Goal: Information Seeking & Learning: Check status

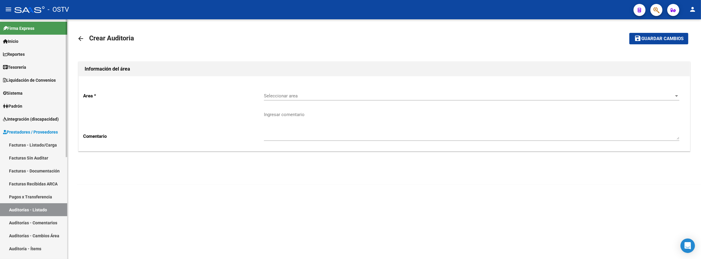
click at [37, 208] on link "Auditorías - Listado" at bounding box center [33, 209] width 67 height 13
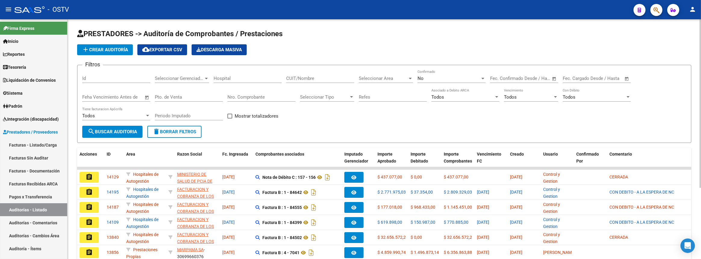
click at [344, 73] on div "CUIT/Nombre" at bounding box center [320, 76] width 68 height 13
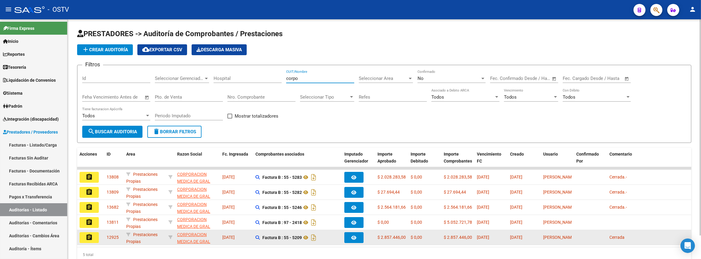
type input "corpo"
click at [83, 234] on button "assignment" at bounding box center [89, 237] width 19 height 11
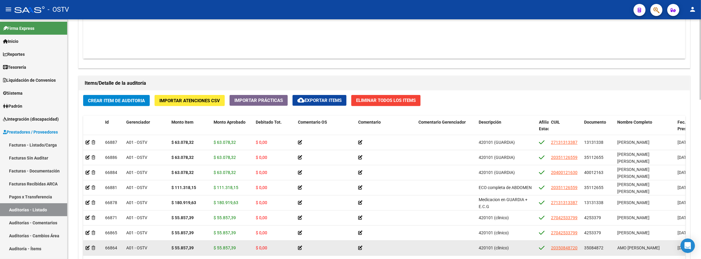
scroll to position [85, 0]
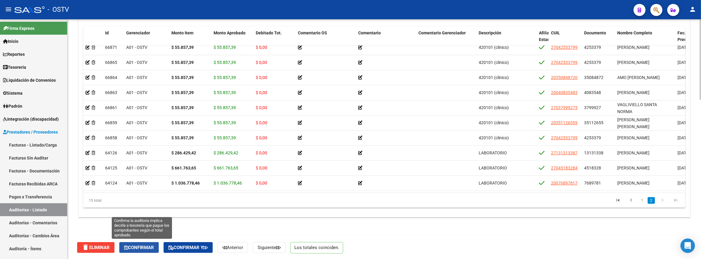
click at [152, 242] on button "Confirmar" at bounding box center [138, 247] width 39 height 11
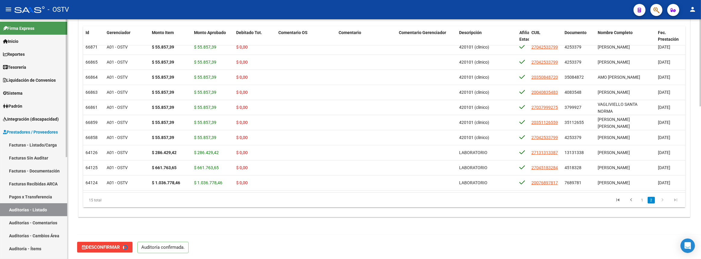
type input "202509"
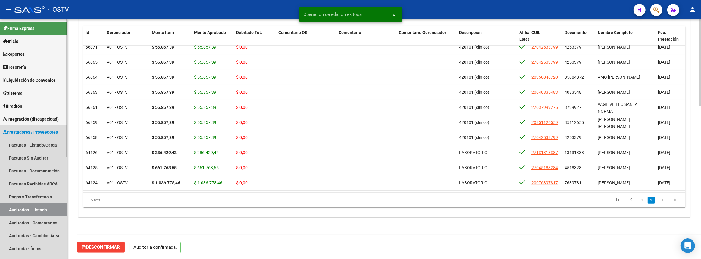
click at [49, 209] on link "Auditorías - Listado" at bounding box center [33, 209] width 67 height 13
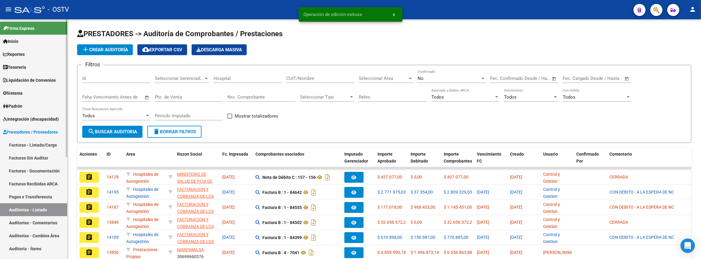
click at [50, 142] on link "Facturas - Listado/Carga" at bounding box center [33, 144] width 67 height 13
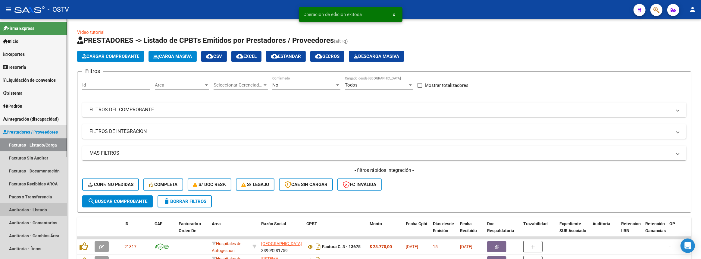
click at [42, 211] on link "Auditorías - Listado" at bounding box center [33, 209] width 67 height 13
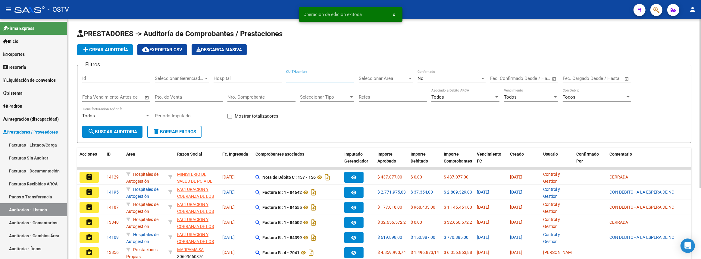
click at [301, 76] on input "CUIT/Nombre" at bounding box center [320, 78] width 68 height 5
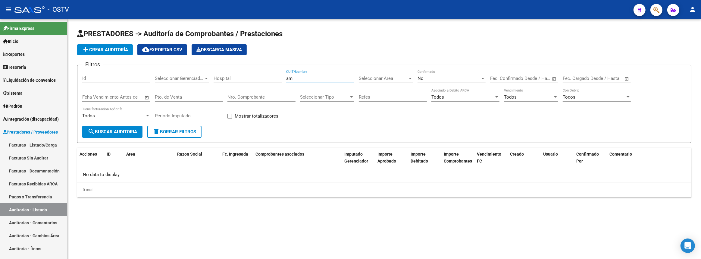
type input "a"
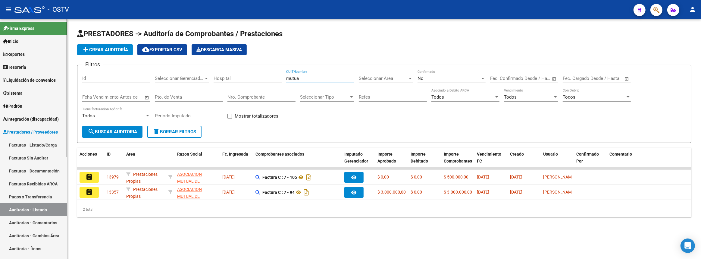
type input "mutua"
click at [36, 144] on link "Facturas - Listado/Carga" at bounding box center [33, 144] width 67 height 13
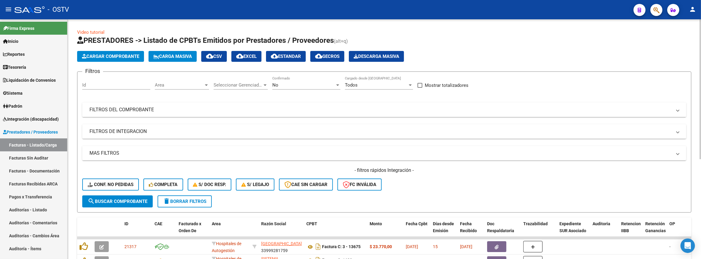
click at [176, 109] on mat-panel-title "FILTROS DEL COMPROBANTE" at bounding box center [381, 109] width 583 height 7
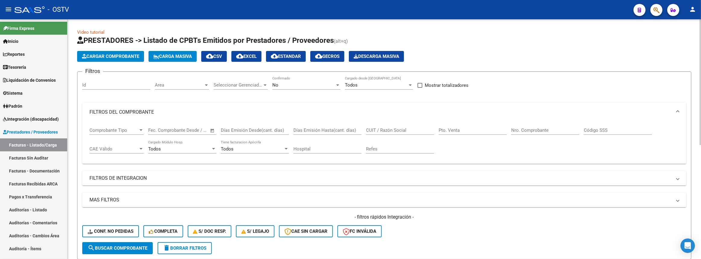
click at [421, 128] on input "CUIT / Razón Social" at bounding box center [400, 129] width 68 height 5
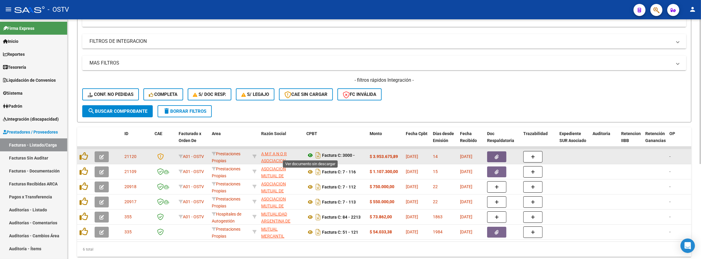
type input "mutual"
click at [310, 154] on icon at bounding box center [311, 155] width 8 height 7
click at [99, 157] on icon "button" at bounding box center [101, 157] width 5 height 5
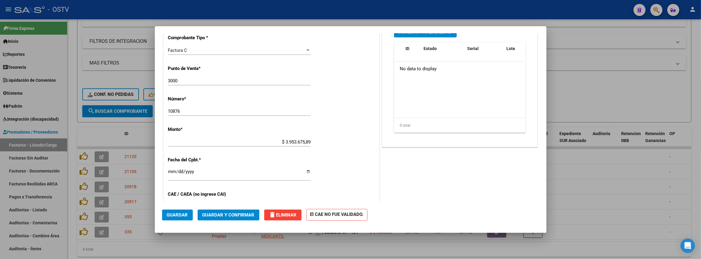
scroll to position [247, 0]
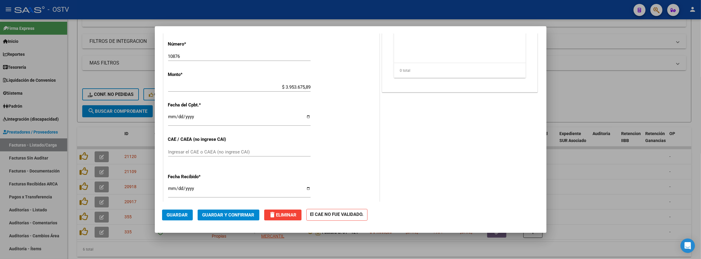
click at [177, 215] on span "Guardar" at bounding box center [177, 214] width 21 height 5
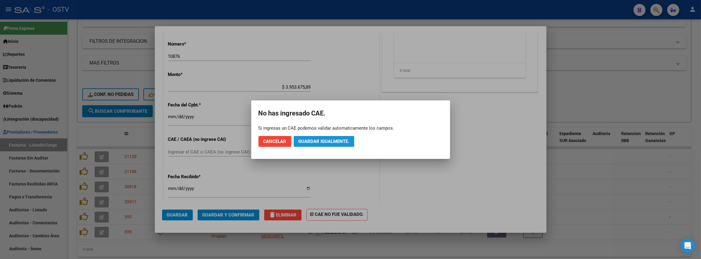
click at [312, 142] on span "Guardar igualmente." at bounding box center [324, 141] width 51 height 5
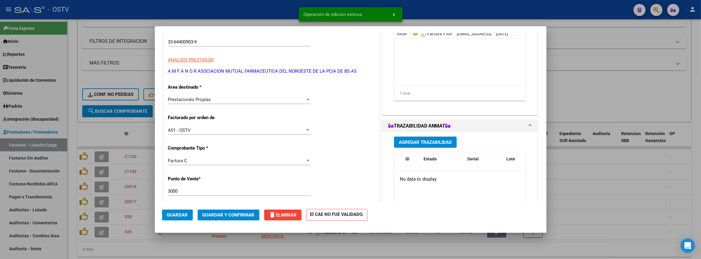
scroll to position [0, 0]
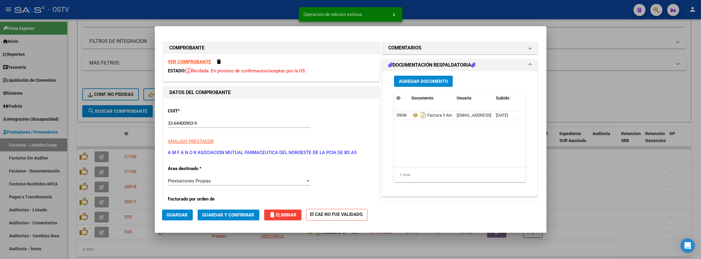
click at [184, 63] on strong "VER COMPROBANTE" at bounding box center [189, 61] width 43 height 5
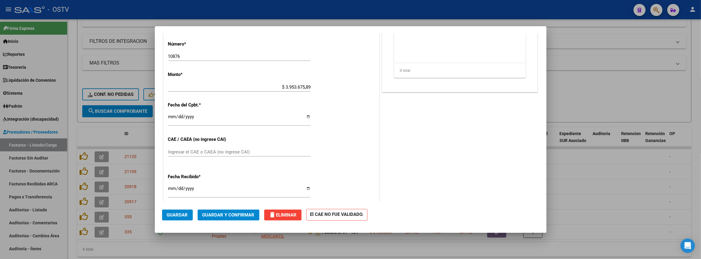
scroll to position [274, 0]
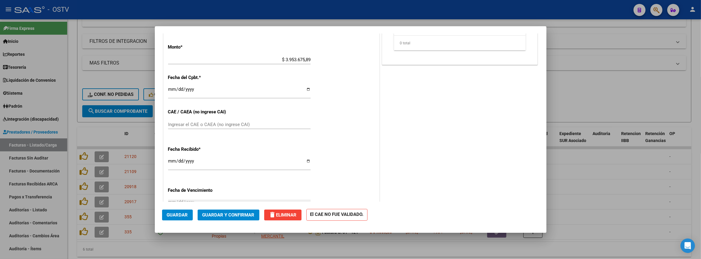
click at [268, 124] on input "Ingresar el CAE o CAEA (no ingrese CAI)" at bounding box center [239, 124] width 143 height 5
type input "75369833713080"
click at [178, 213] on span "Guardar" at bounding box center [177, 214] width 21 height 5
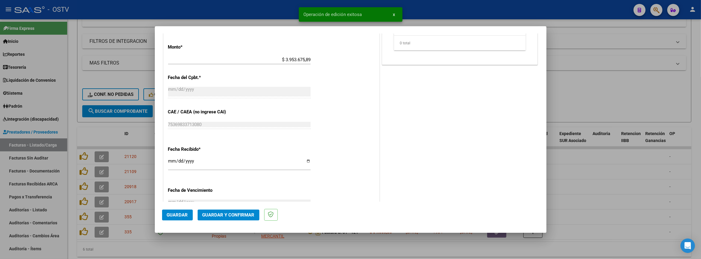
click at [640, 90] on div at bounding box center [350, 129] width 701 height 259
type input "$ 0,00"
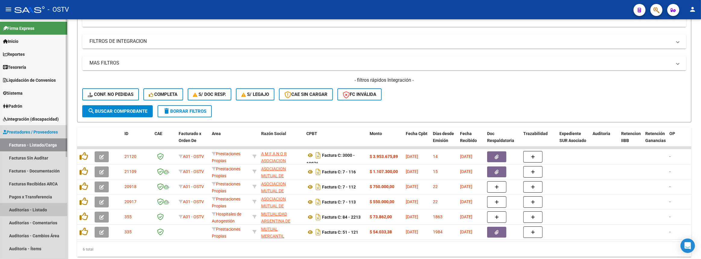
click at [36, 207] on link "Auditorías - Listado" at bounding box center [33, 209] width 67 height 13
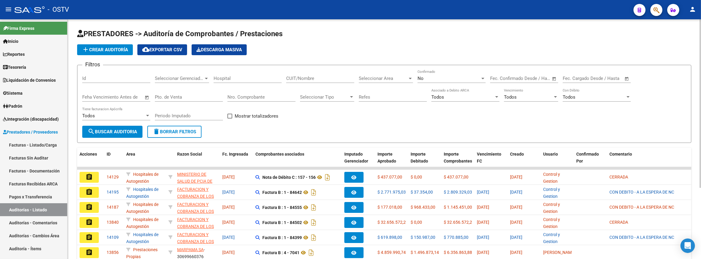
click at [331, 76] on input "CUIT/Nombre" at bounding box center [320, 78] width 68 height 5
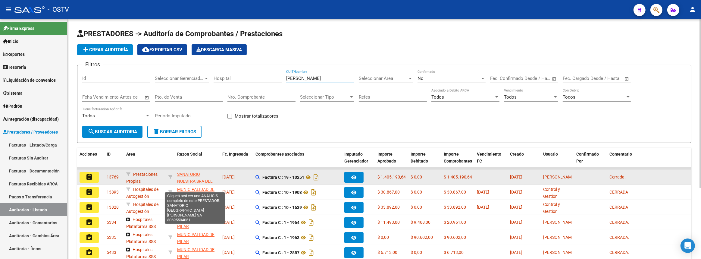
type input "pilar"
click at [184, 175] on span "SANATORIO NUESTRA SRA DEL PILAR SA" at bounding box center [195, 181] width 36 height 19
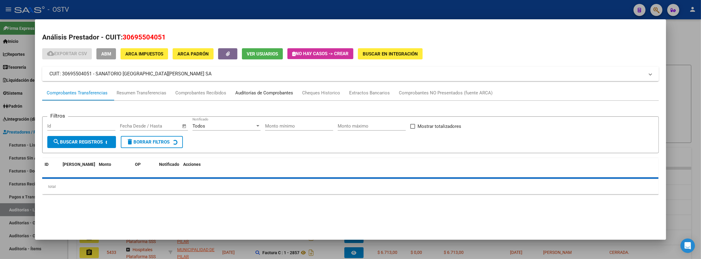
click at [293, 90] on div "Auditorías de Comprobantes" at bounding box center [264, 93] width 58 height 7
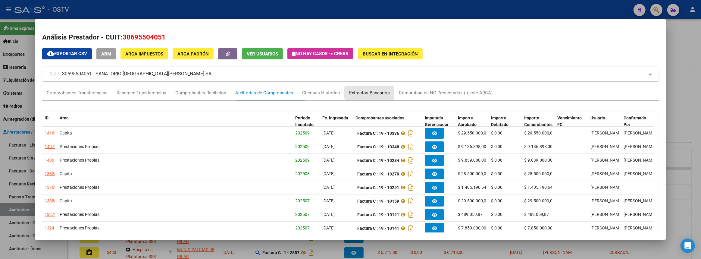
click at [390, 93] on div "Extractos Bancarios" at bounding box center [369, 93] width 41 height 7
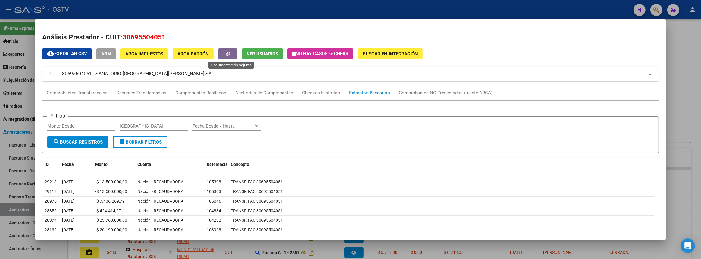
click at [230, 55] on span "button" at bounding box center [228, 53] width 4 height 5
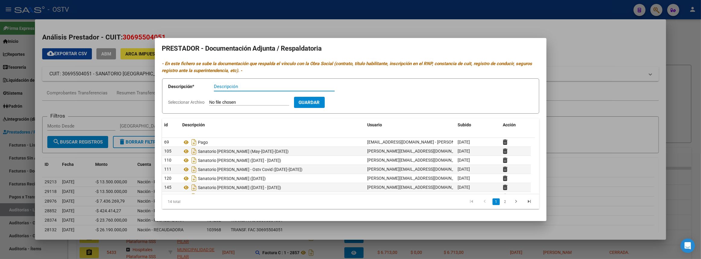
scroll to position [72, 0]
click at [195, 188] on icon "Descargar documento" at bounding box center [194, 188] width 8 height 10
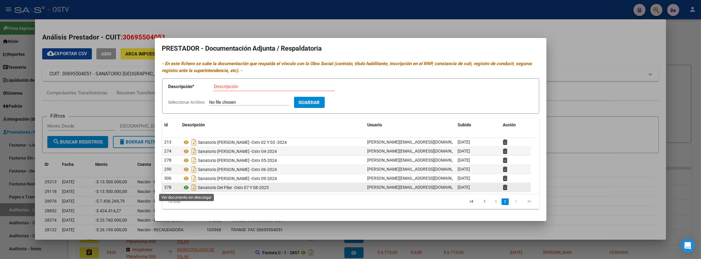
click at [185, 187] on icon at bounding box center [187, 187] width 8 height 7
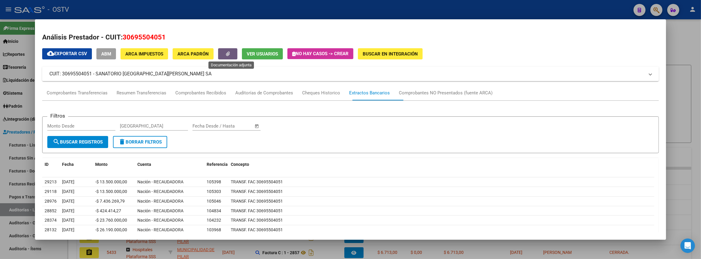
click at [684, 69] on div at bounding box center [350, 129] width 701 height 259
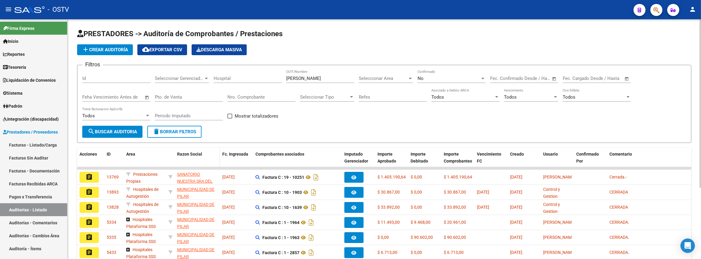
scroll to position [101, 0]
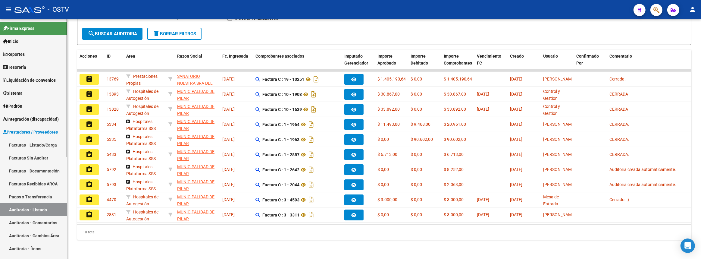
click at [54, 205] on link "Auditorías - Listado" at bounding box center [33, 209] width 67 height 13
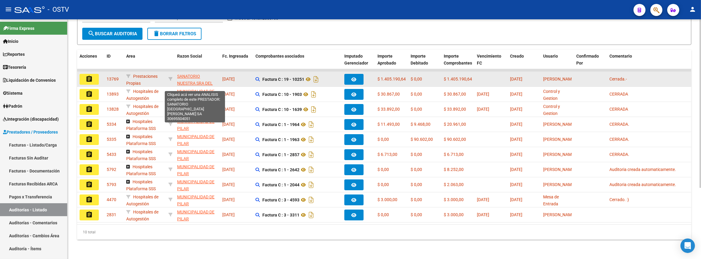
click at [184, 74] on span "SANATORIO NUESTRA SRA DEL PILAR SA" at bounding box center [195, 83] width 36 height 19
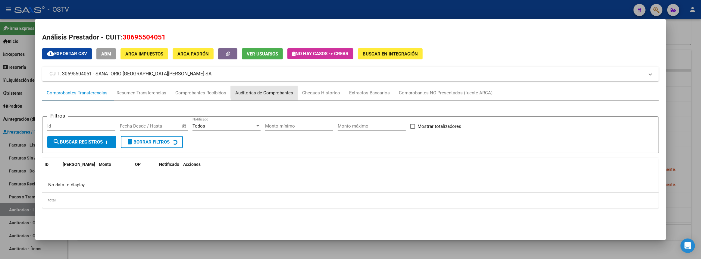
click at [277, 91] on div "Auditorías de Comprobantes" at bounding box center [264, 93] width 58 height 7
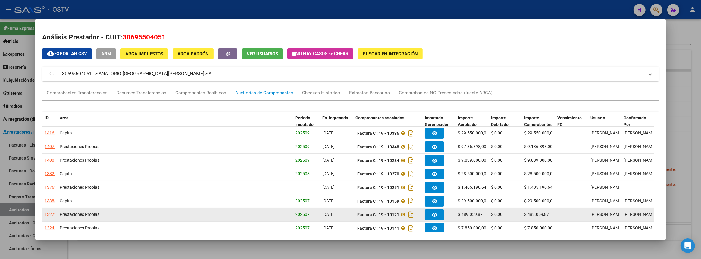
scroll to position [55, 0]
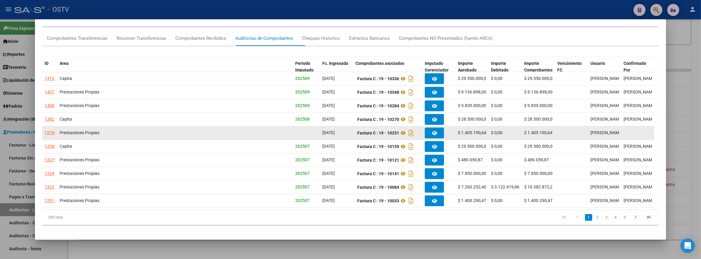
click at [50, 134] on div "13769" at bounding box center [51, 132] width 12 height 7
click at [52, 132] on div "13769" at bounding box center [51, 132] width 12 height 7
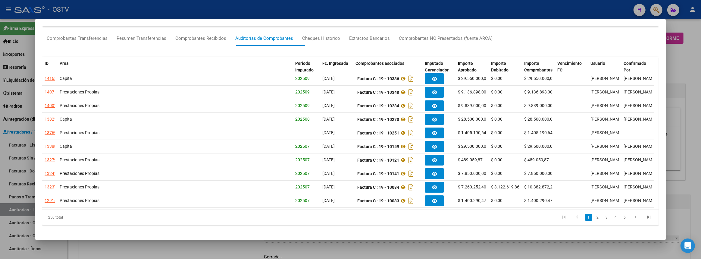
click at [694, 145] on div at bounding box center [350, 129] width 701 height 259
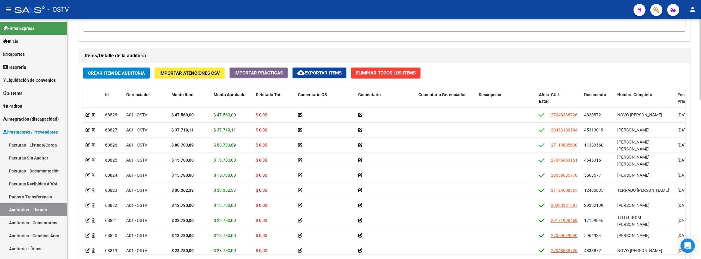
scroll to position [160, 0]
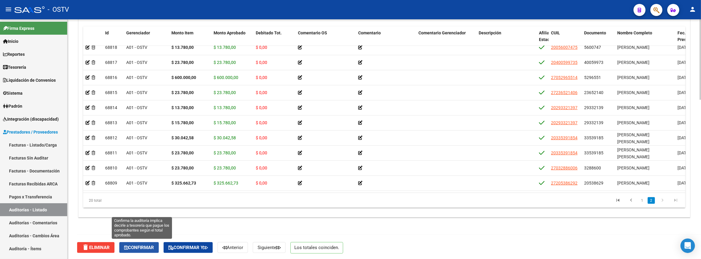
click at [145, 247] on span "Confirmar" at bounding box center [139, 247] width 30 height 5
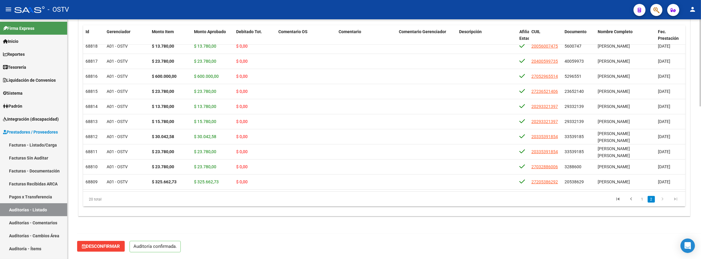
scroll to position [419, 0]
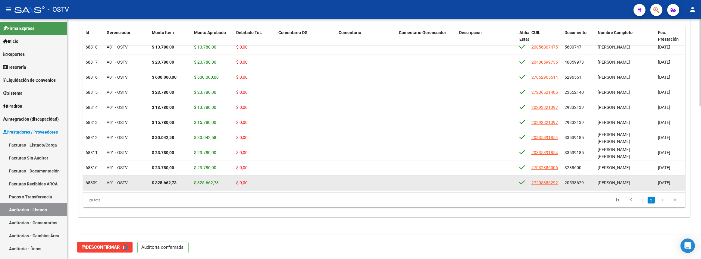
type input "202509"
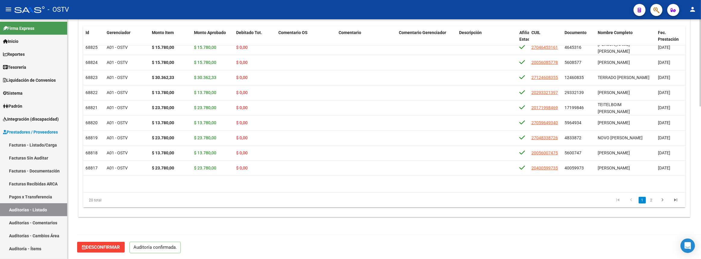
scroll to position [23, 0]
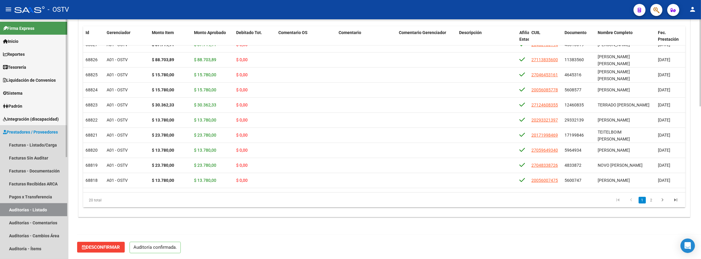
click at [14, 212] on link "Auditorías - Listado" at bounding box center [33, 209] width 67 height 13
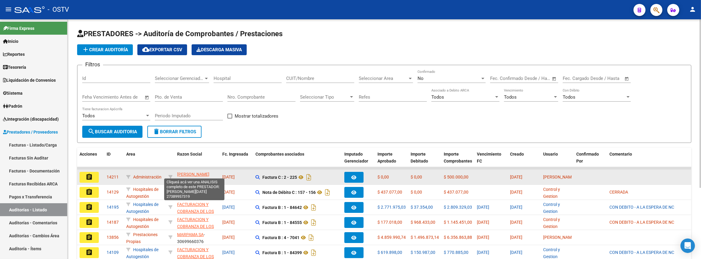
click at [184, 174] on span "[PERSON_NAME][DATE]" at bounding box center [193, 178] width 32 height 12
type textarea "27389957319"
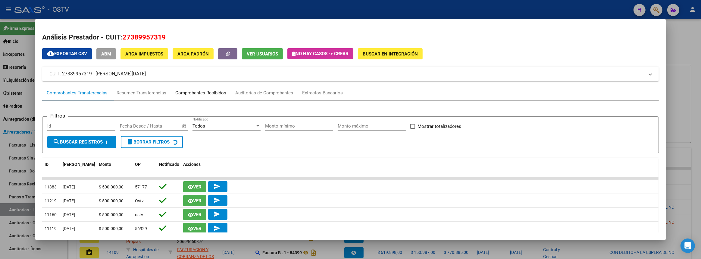
click at [209, 89] on div "Comprobantes Recibidos" at bounding box center [201, 93] width 60 height 14
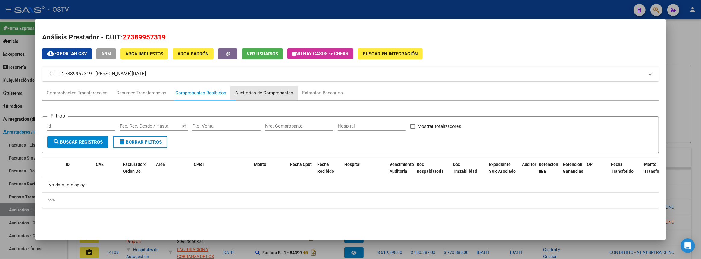
click at [262, 90] on div "Auditorías de Comprobantes" at bounding box center [264, 93] width 58 height 7
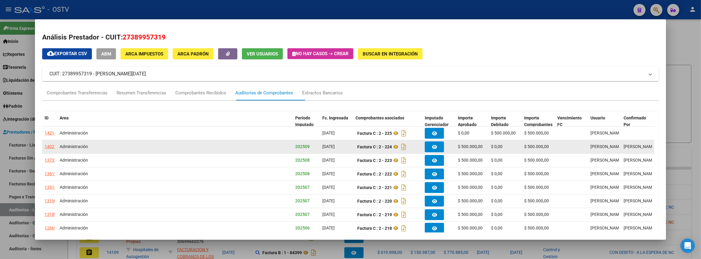
click at [47, 145] on div "14027" at bounding box center [51, 146] width 12 height 7
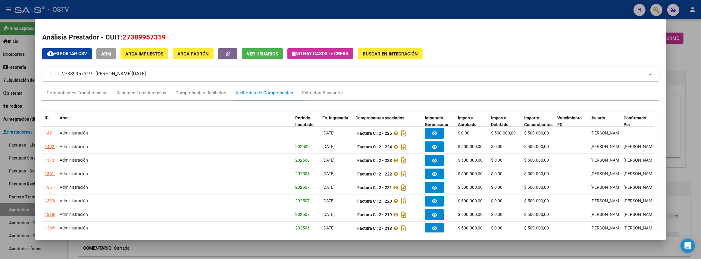
drag, startPoint x: 693, startPoint y: 175, endPoint x: 688, endPoint y: 173, distance: 5.1
click at [693, 175] on div at bounding box center [350, 129] width 701 height 259
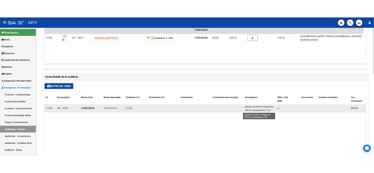
scroll to position [1, 0]
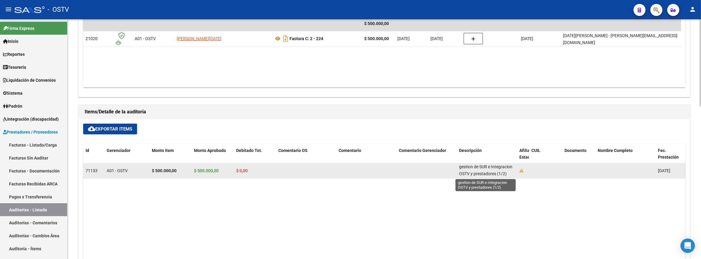
drag, startPoint x: 460, startPoint y: 165, endPoint x: 505, endPoint y: 173, distance: 46.1
click at [505, 173] on span "gestion de SUR e Integracion OSTV y prestadores (1/2)" at bounding box center [485, 170] width 53 height 12
copy span "gestion de SUR e Integracion OSTV y prestadores (1/2)"
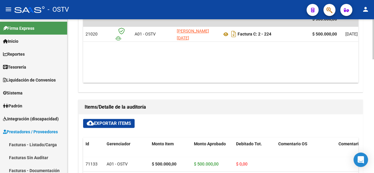
scroll to position [297, 0]
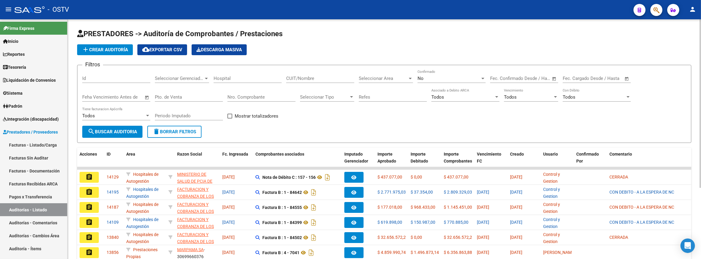
click at [135, 80] on div "Id" at bounding box center [116, 76] width 68 height 13
paste input "11647"
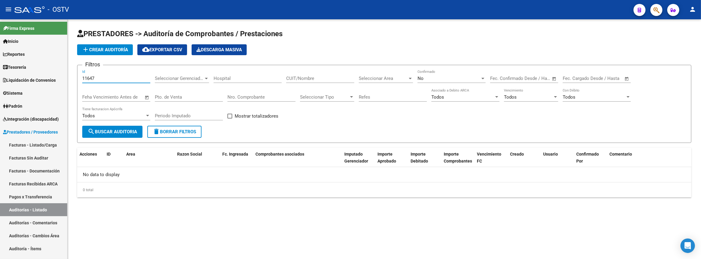
type input "11647"
click at [456, 80] on div "No" at bounding box center [449, 78] width 63 height 5
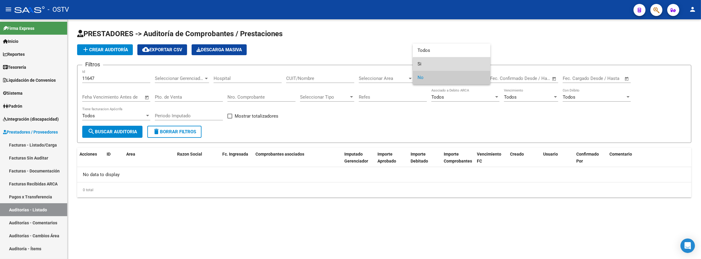
click at [452, 64] on span "Si" at bounding box center [452, 64] width 68 height 14
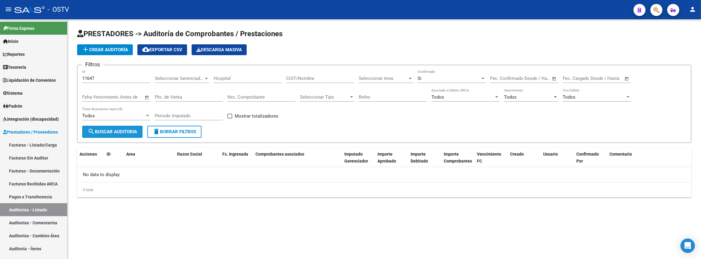
click at [121, 133] on span "search Buscar Auditoria" at bounding box center [112, 131] width 49 height 5
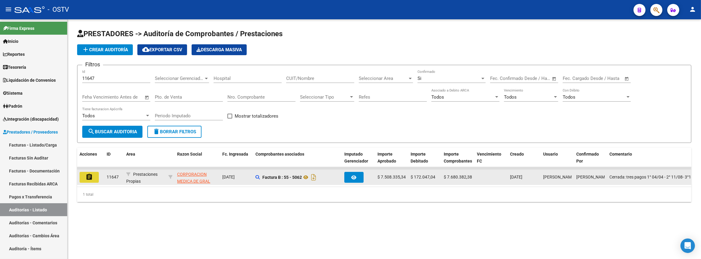
click at [84, 179] on button "assignment" at bounding box center [89, 177] width 19 height 11
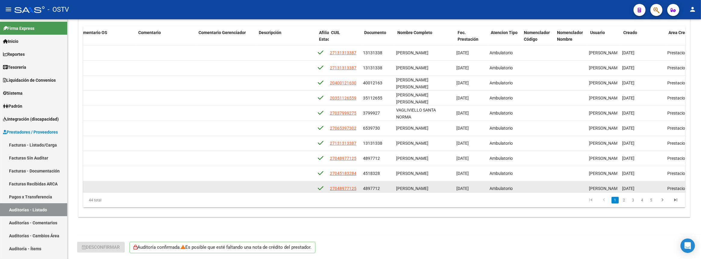
scroll to position [0, 229]
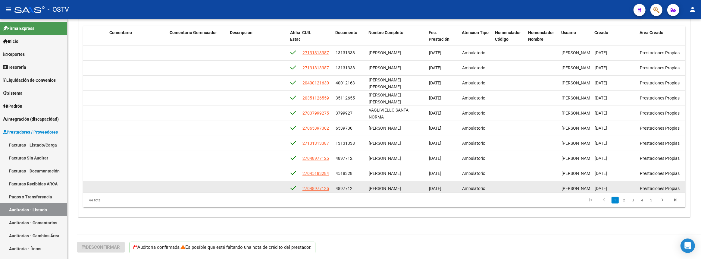
click at [607, 186] on span "17/02/2025" at bounding box center [601, 188] width 12 height 5
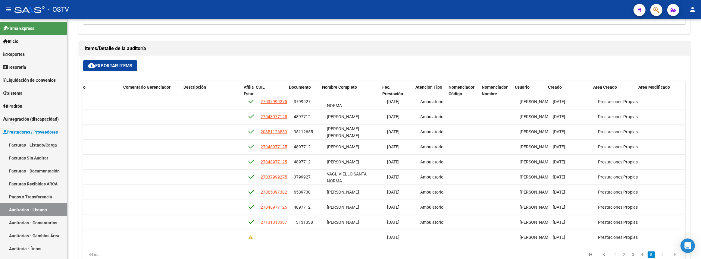
scroll to position [522, 275]
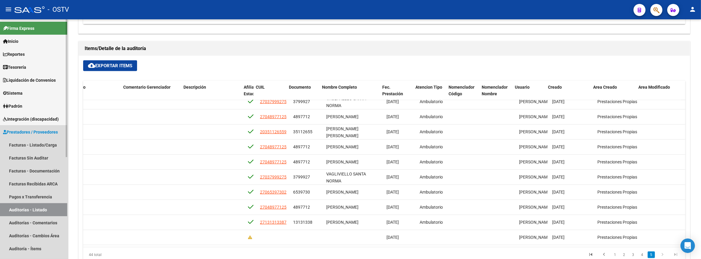
click at [48, 205] on link "Auditorías - Listado" at bounding box center [33, 209] width 67 height 13
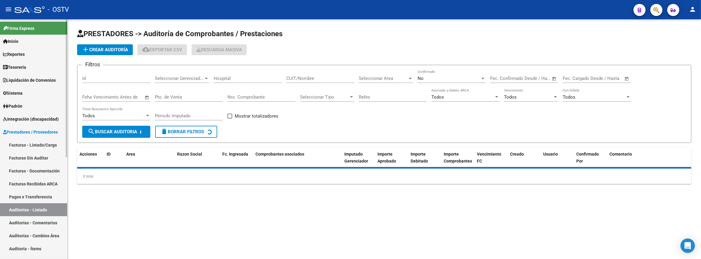
click at [47, 200] on link "Pagos x Transferencia" at bounding box center [33, 196] width 67 height 13
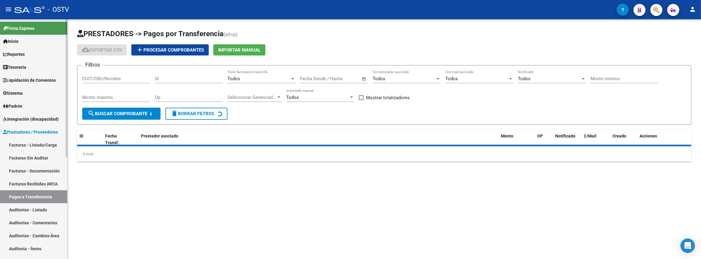
click at [45, 208] on link "Auditorías - Listado" at bounding box center [33, 209] width 67 height 13
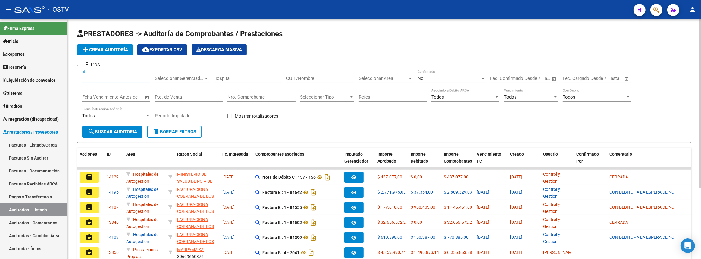
click at [133, 76] on input "Id" at bounding box center [116, 78] width 68 height 5
paste input "12204"
type input "12204"
click at [115, 127] on button "search Buscar Auditoria" at bounding box center [112, 132] width 60 height 12
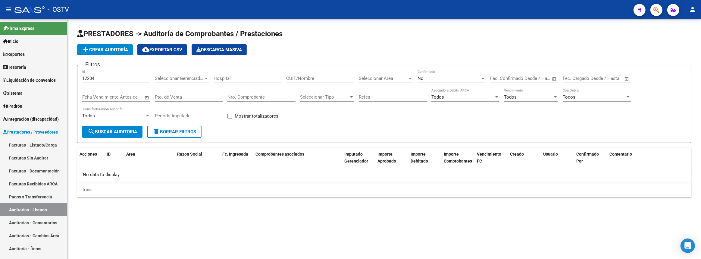
click at [426, 83] on div "No Confirmado" at bounding box center [452, 79] width 68 height 19
click at [426, 78] on div "No" at bounding box center [449, 78] width 63 height 5
click at [426, 67] on span "Si" at bounding box center [452, 64] width 68 height 14
click at [121, 134] on button "search Buscar Auditoria" at bounding box center [112, 132] width 60 height 12
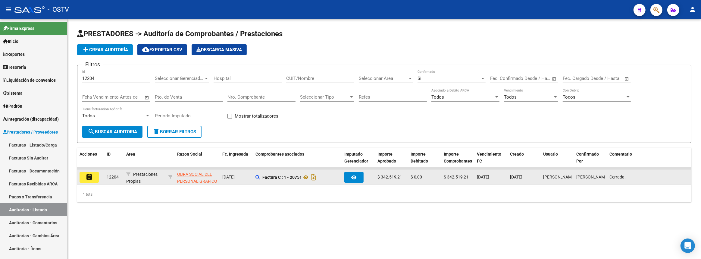
click at [90, 179] on mat-icon "assignment" at bounding box center [89, 176] width 7 height 7
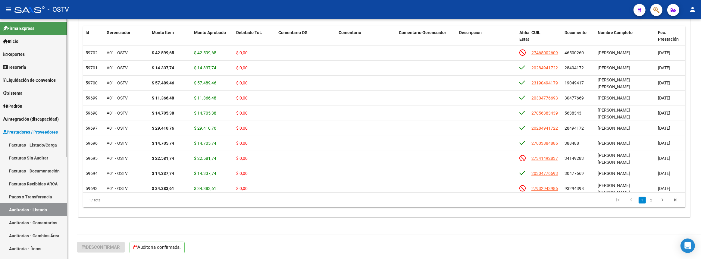
click at [40, 132] on span "Prestadores / Proveedores" at bounding box center [30, 132] width 55 height 7
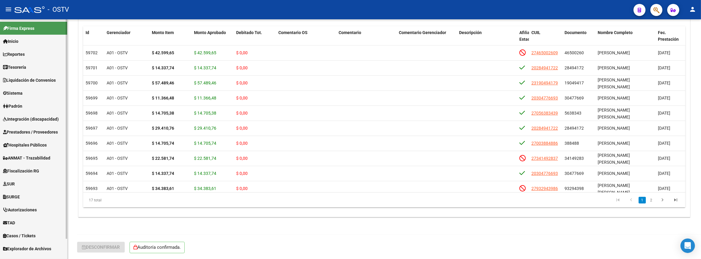
click at [29, 133] on span "Prestadores / Proveedores" at bounding box center [30, 132] width 55 height 7
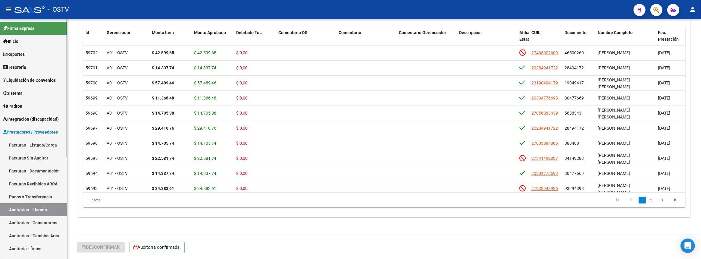
click at [33, 208] on link "Auditorías - Listado" at bounding box center [33, 209] width 67 height 13
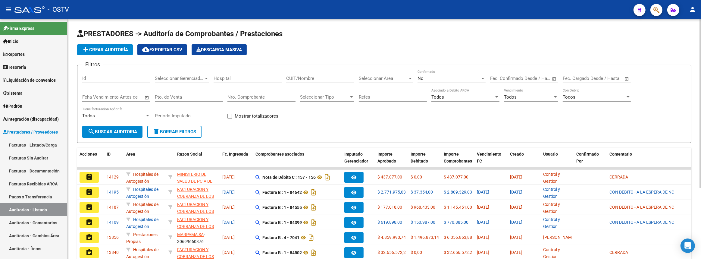
click at [249, 94] on input "Nro. Comprobante" at bounding box center [262, 96] width 68 height 5
type input "159"
click at [464, 82] on div "No Confirmado" at bounding box center [452, 76] width 68 height 13
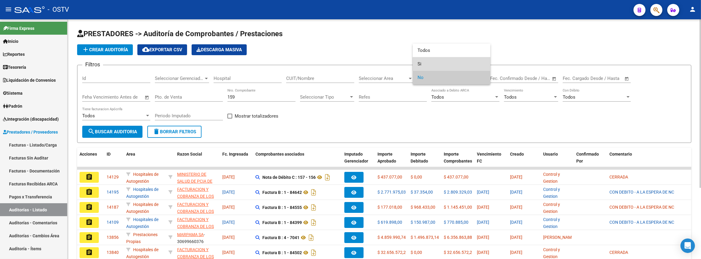
drag, startPoint x: 454, startPoint y: 69, endPoint x: 428, endPoint y: 71, distance: 25.7
click at [454, 69] on span "Si" at bounding box center [452, 64] width 68 height 14
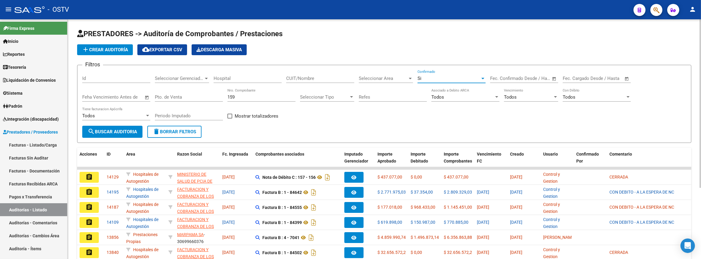
click at [135, 129] on span "search Buscar Auditoria" at bounding box center [112, 131] width 49 height 5
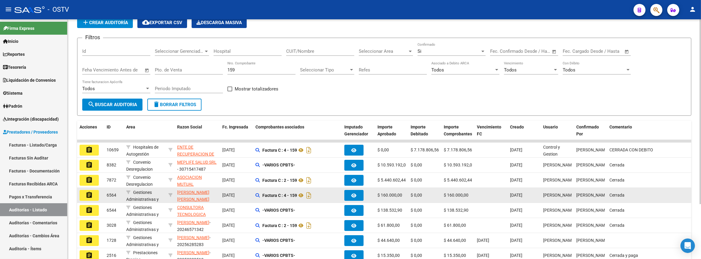
scroll to position [71, 0]
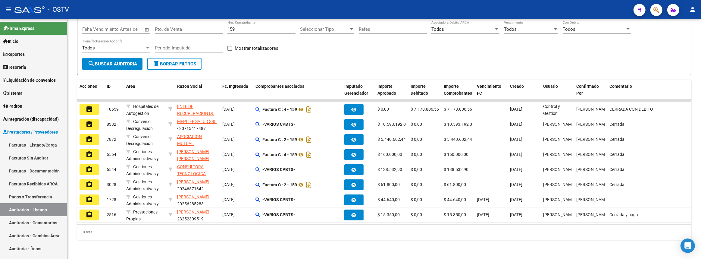
click at [87, 105] on mat-icon "assignment" at bounding box center [89, 108] width 7 height 7
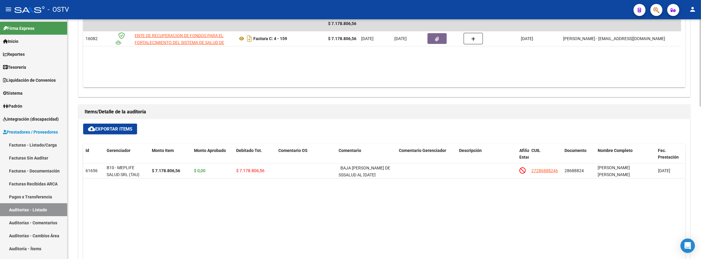
scroll to position [356, 0]
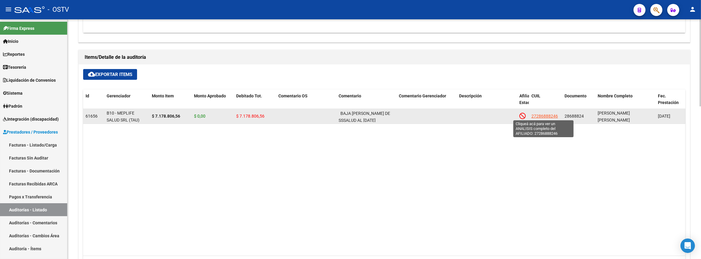
click at [543, 114] on span "27286888246" at bounding box center [545, 116] width 27 height 5
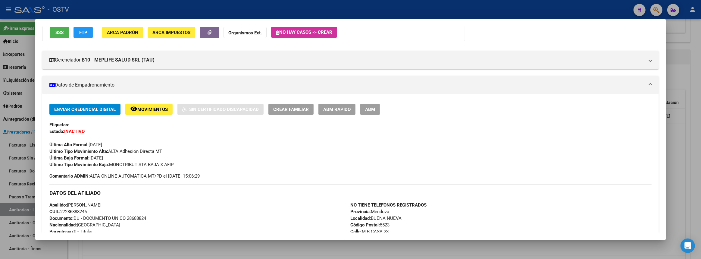
scroll to position [1, 0]
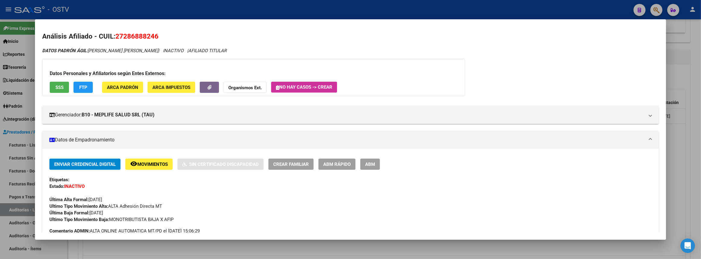
click at [701, 98] on div at bounding box center [350, 129] width 701 height 259
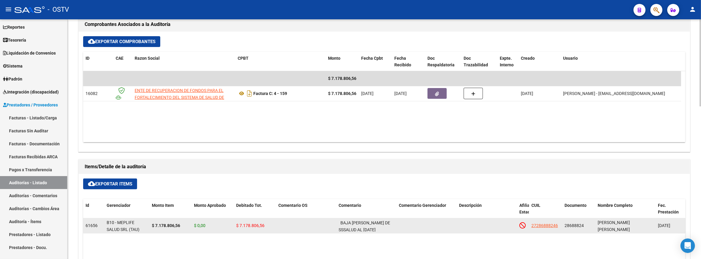
scroll to position [192, 0]
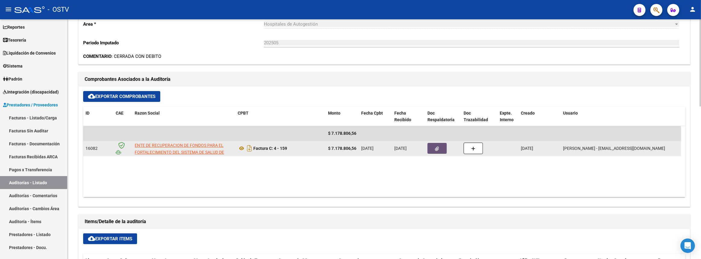
click at [436, 143] on button "button" at bounding box center [437, 148] width 19 height 11
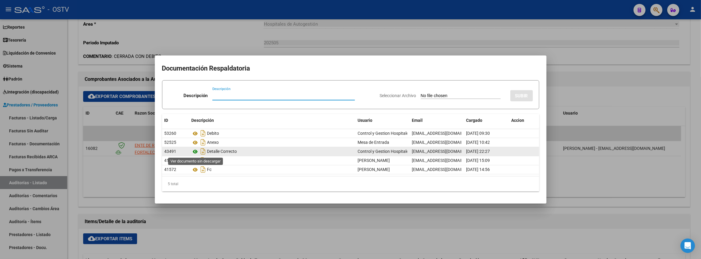
click at [194, 152] on icon at bounding box center [196, 151] width 8 height 7
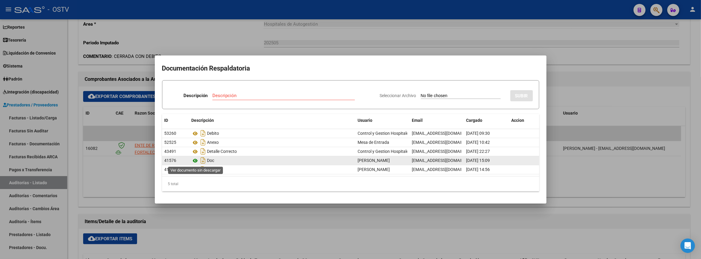
click at [196, 162] on icon at bounding box center [196, 160] width 8 height 7
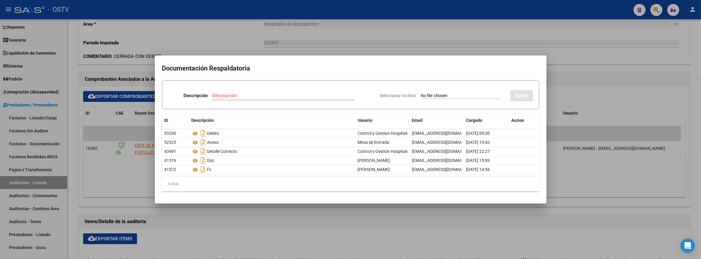
click at [223, 33] on div at bounding box center [350, 129] width 701 height 259
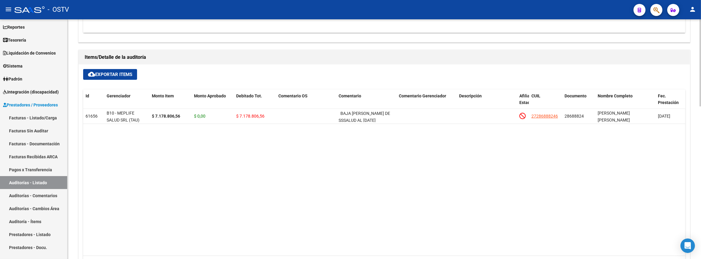
scroll to position [419, 0]
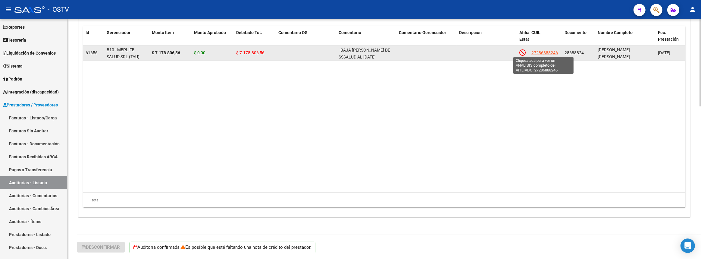
click at [539, 50] on span "27286888246" at bounding box center [545, 52] width 27 height 5
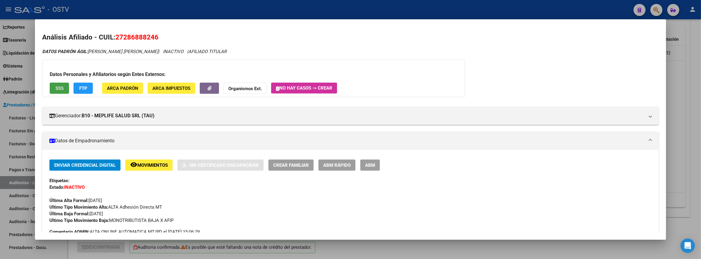
click at [66, 87] on button "SSS" at bounding box center [59, 88] width 19 height 11
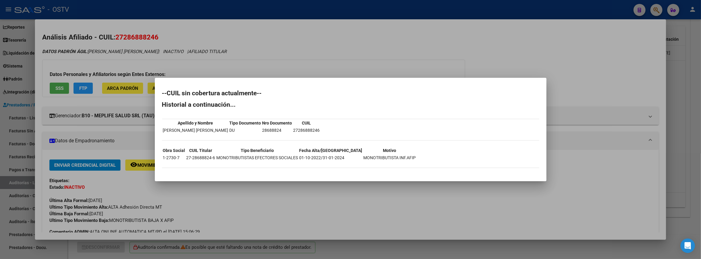
click at [292, 58] on div at bounding box center [350, 129] width 701 height 259
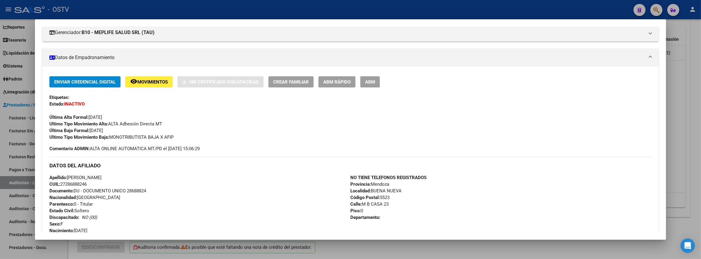
scroll to position [0, 0]
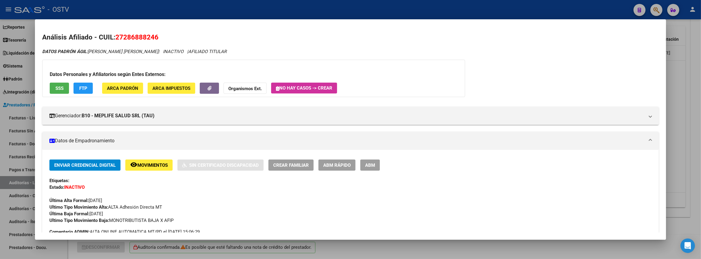
drag, startPoint x: 118, startPoint y: 35, endPoint x: 161, endPoint y: 38, distance: 43.8
click at [161, 38] on h2 "Análisis Afiliado - CUIL: 27286888246" at bounding box center [350, 37] width 617 height 10
copy span "27286888246"
click at [83, 92] on button "FTP" at bounding box center [83, 88] width 19 height 11
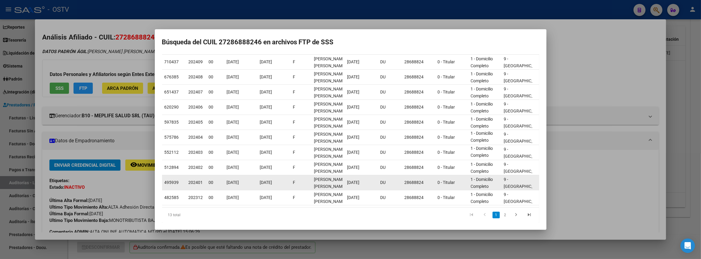
scroll to position [1, 0]
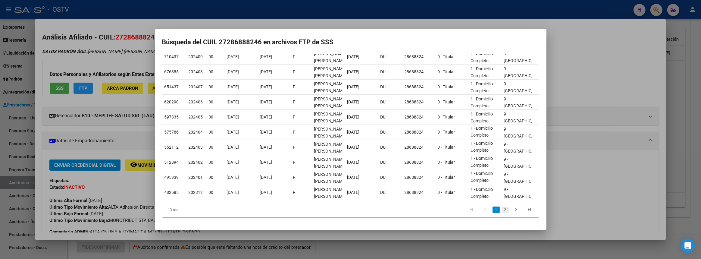
click at [502, 208] on link "2" at bounding box center [505, 209] width 7 height 7
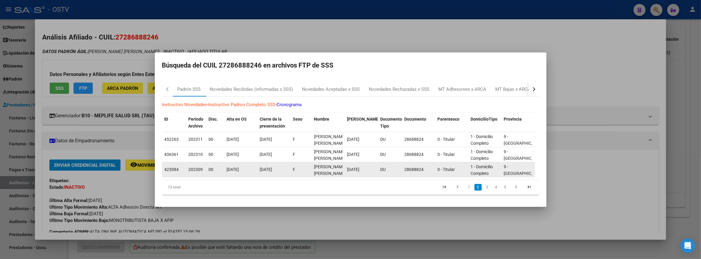
scroll to position [0, 0]
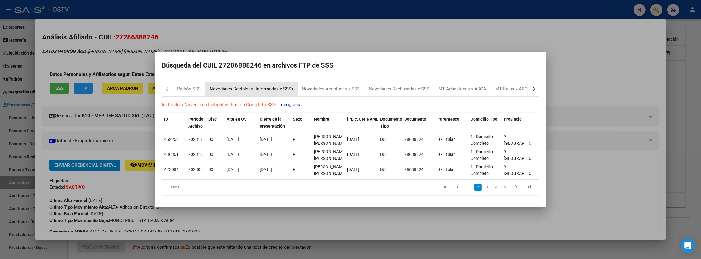
click at [244, 86] on div "Novedades Recibidas (informadas x SSS)" at bounding box center [251, 89] width 83 height 7
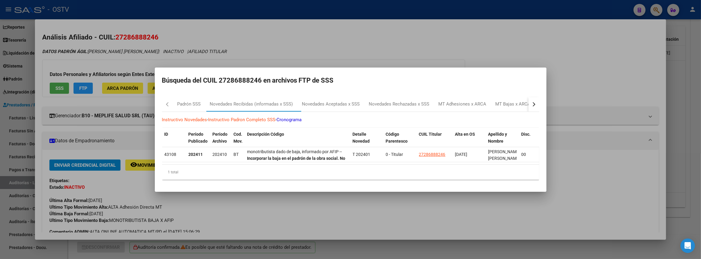
click at [616, 91] on div at bounding box center [350, 129] width 701 height 259
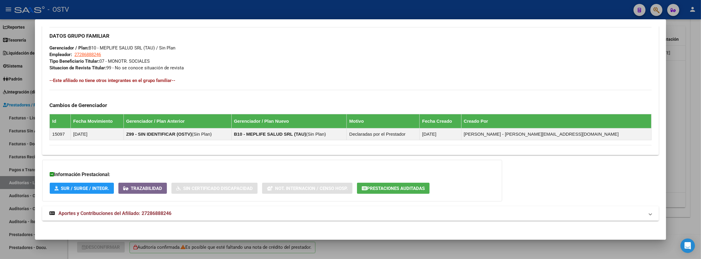
scroll to position [302, 0]
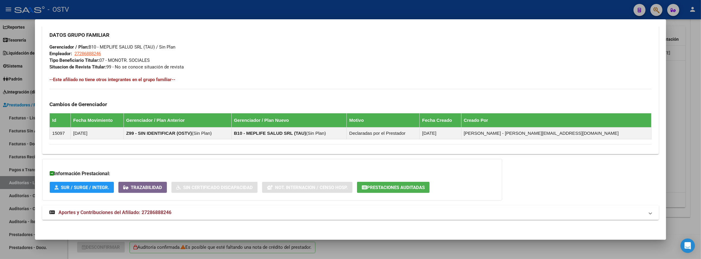
click at [135, 209] on span "Aportes y Contribuciones del Afiliado: 27286888246" at bounding box center [114, 212] width 113 height 6
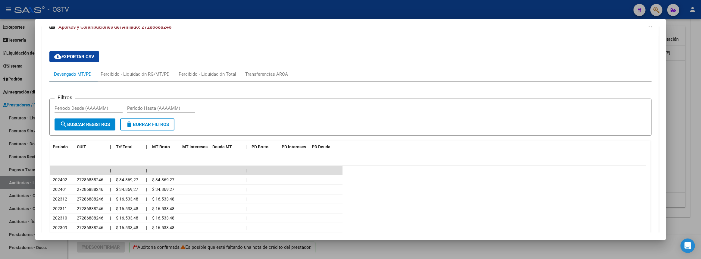
scroll to position [380, 0]
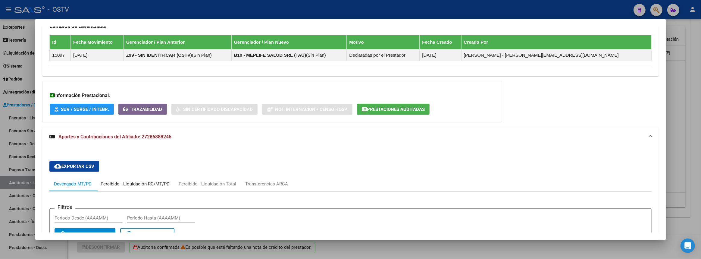
click at [132, 183] on div "Percibido - Liquidación RG/MT/PD" at bounding box center [135, 184] width 69 height 7
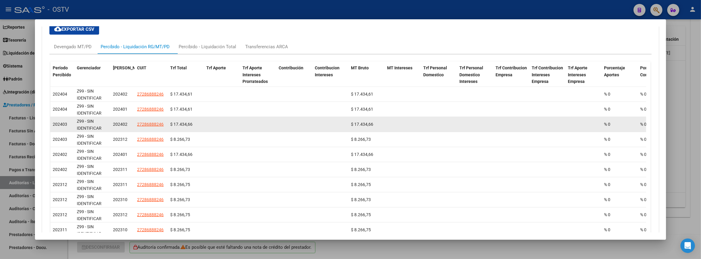
scroll to position [571, 0]
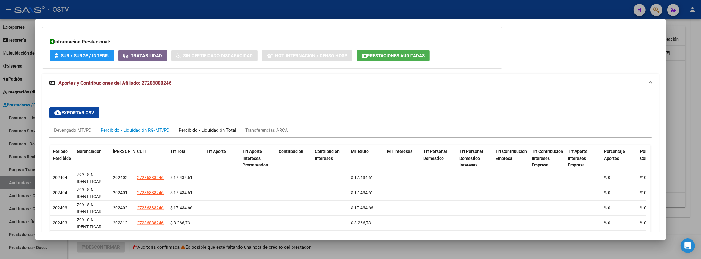
click at [203, 129] on div "Percibido - Liquidación Total" at bounding box center [208, 130] width 58 height 7
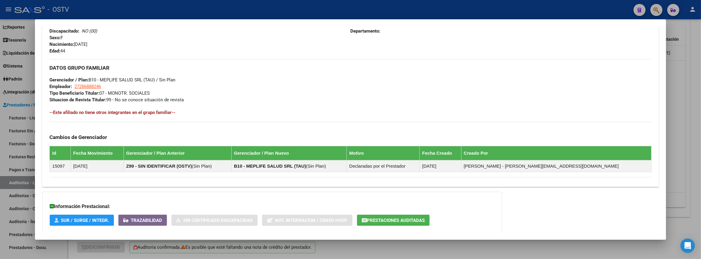
scroll to position [242, 0]
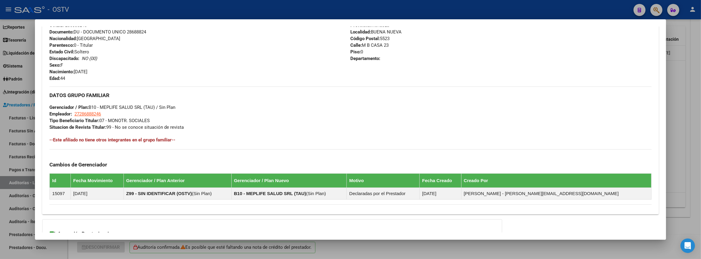
click at [701, 181] on div at bounding box center [350, 129] width 701 height 259
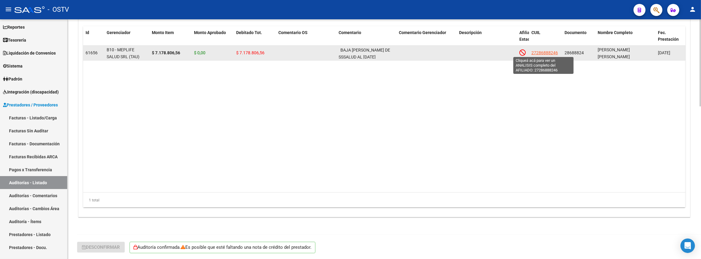
click at [548, 52] on span "27286888246" at bounding box center [545, 52] width 27 height 5
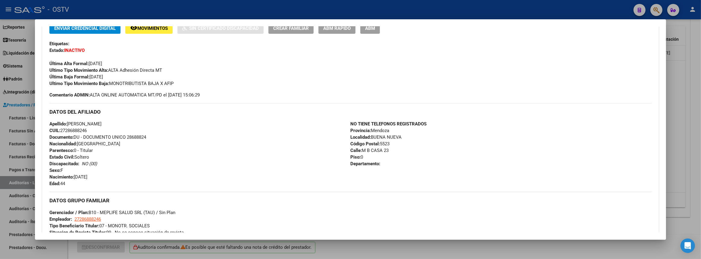
scroll to position [302, 0]
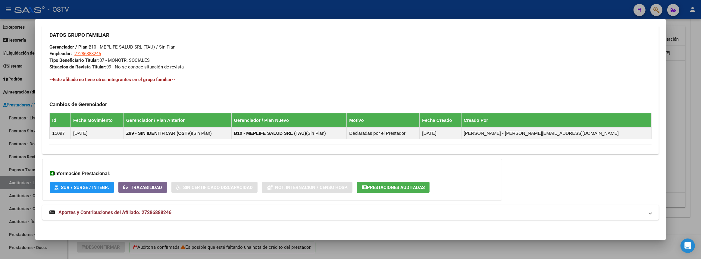
click at [378, 187] on span "Prestaciones Auditadas" at bounding box center [396, 187] width 58 height 5
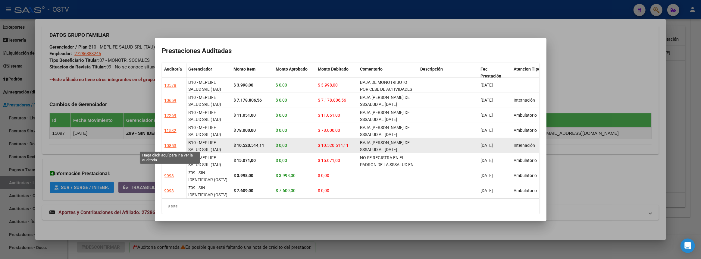
click at [171, 146] on div "10853" at bounding box center [171, 145] width 12 height 7
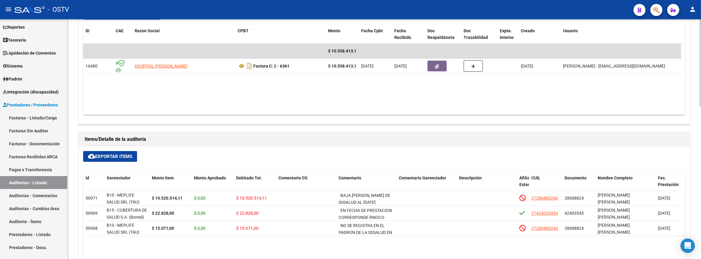
scroll to position [411, 0]
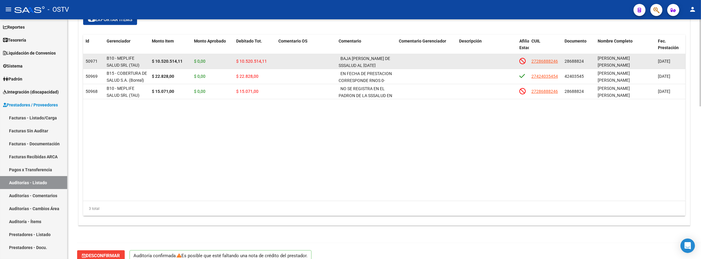
drag, startPoint x: 565, startPoint y: 58, endPoint x: 588, endPoint y: 60, distance: 23.3
click at [588, 60] on div "28688824" at bounding box center [579, 61] width 28 height 7
copy span "28688824"
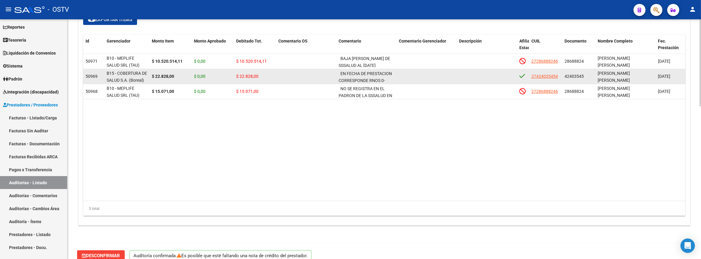
scroll to position [301, 0]
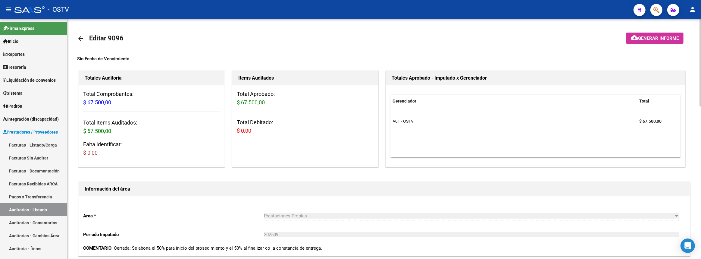
scroll to position [137, 0]
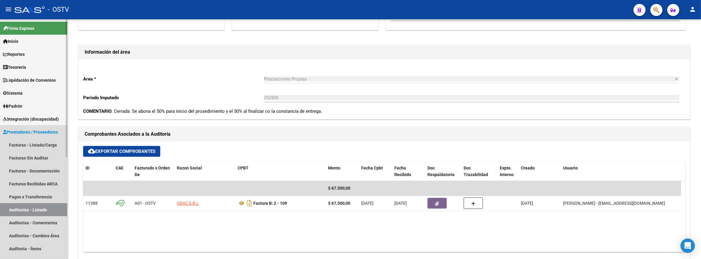
click at [28, 209] on link "Auditorías - Listado" at bounding box center [33, 209] width 67 height 13
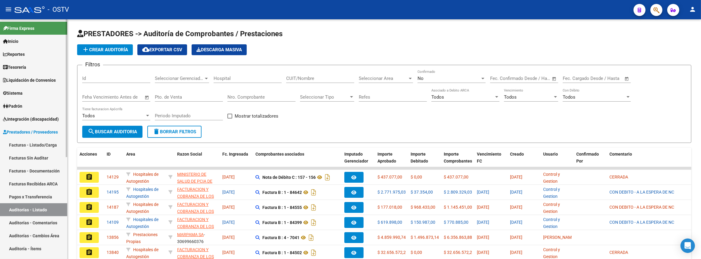
click at [51, 141] on link "Facturas - Listado/Carga" at bounding box center [33, 144] width 67 height 13
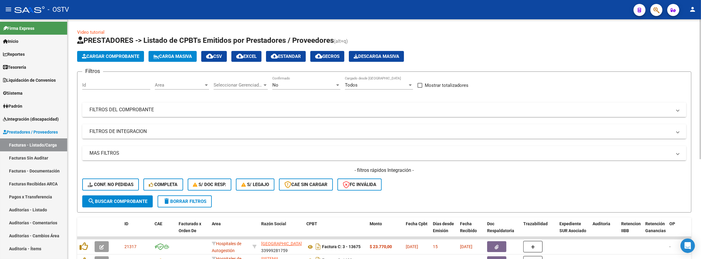
click at [177, 82] on span "Area" at bounding box center [179, 84] width 49 height 5
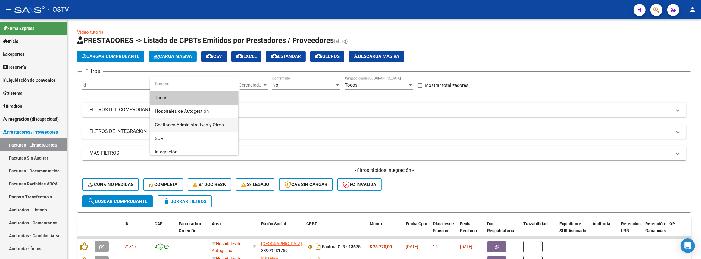
scroll to position [85, 0]
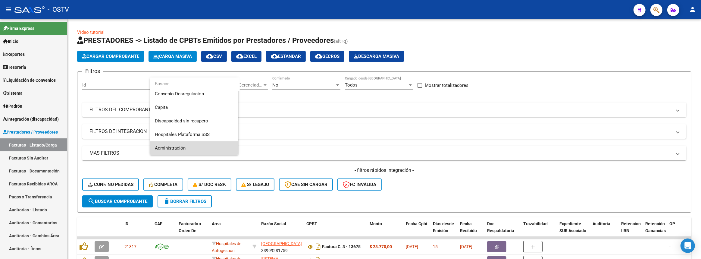
click at [183, 144] on span "Administración" at bounding box center [194, 148] width 79 height 14
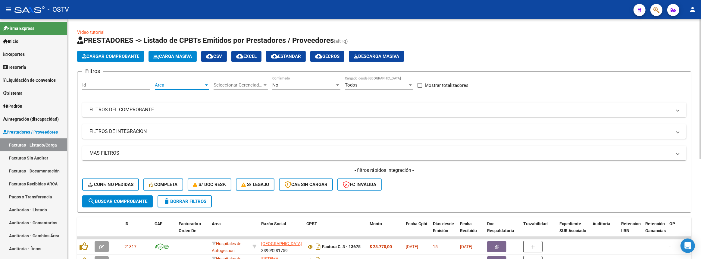
scroll to position [0, 0]
click at [122, 204] on button "search Buscar Comprobante" at bounding box center [117, 201] width 71 height 12
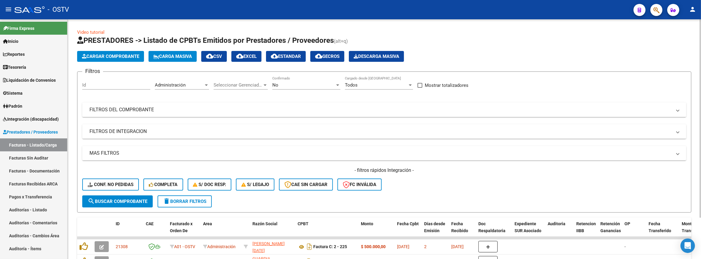
scroll to position [50, 0]
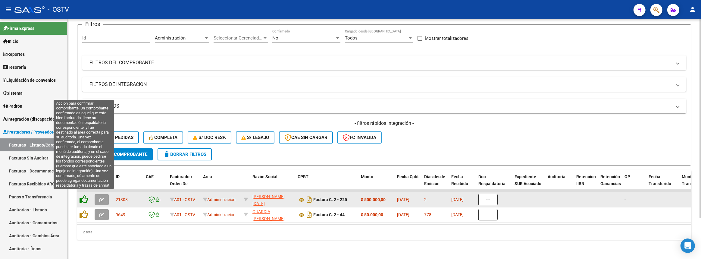
click at [86, 195] on icon at bounding box center [84, 199] width 8 height 8
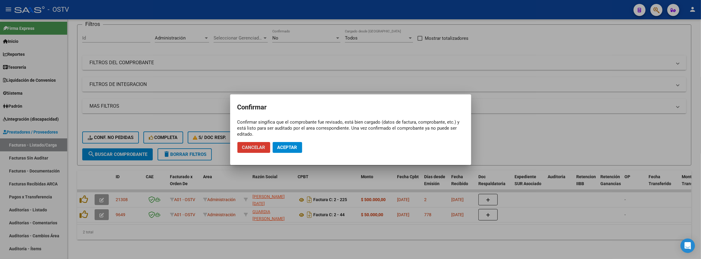
click at [288, 146] on span "Aceptar" at bounding box center [288, 147] width 20 height 5
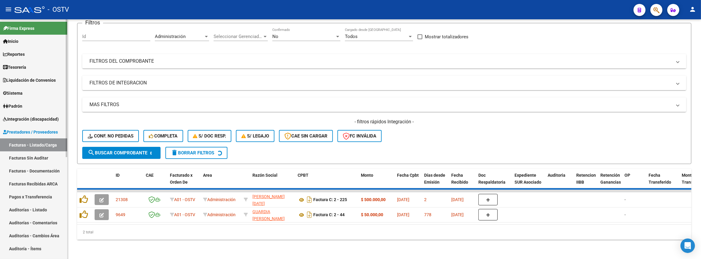
click at [13, 211] on link "Auditorías - Listado" at bounding box center [33, 209] width 67 height 13
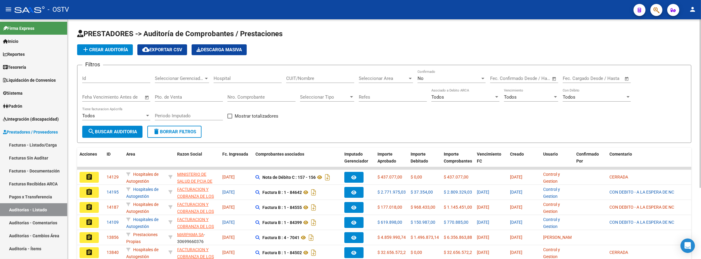
click at [107, 49] on span "add Crear Auditoría" at bounding box center [105, 49] width 46 height 5
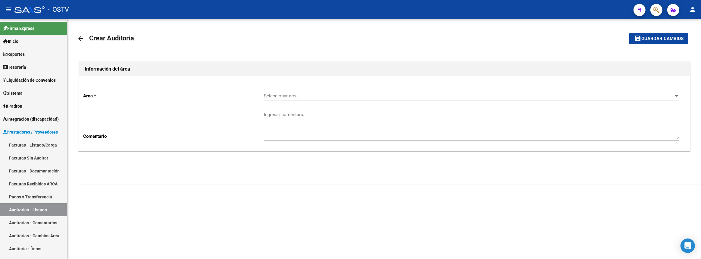
click at [284, 95] on span "Seleccionar area" at bounding box center [469, 95] width 410 height 5
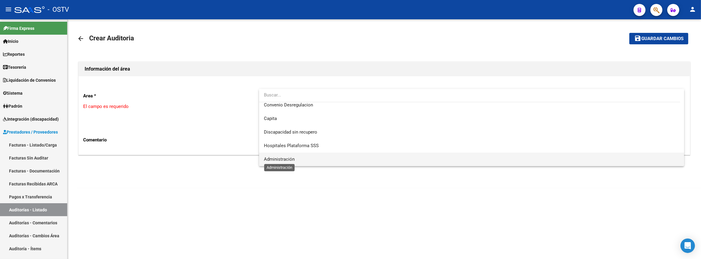
click at [292, 159] on span "Administración" at bounding box center [279, 158] width 31 height 5
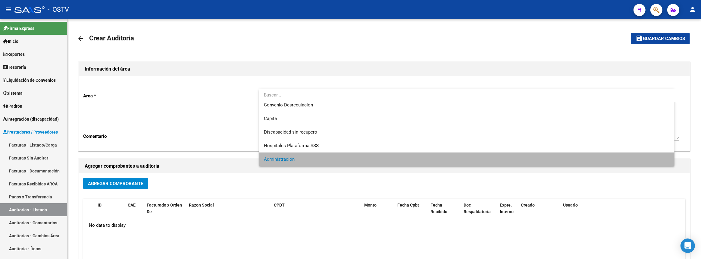
scroll to position [72, 0]
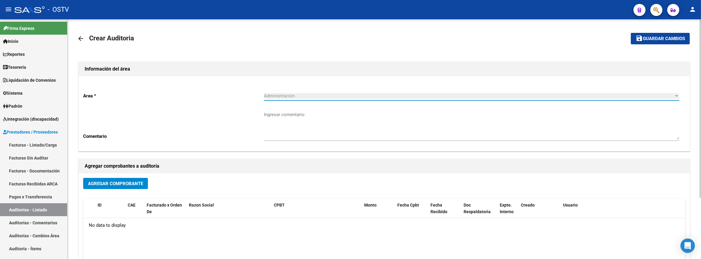
click at [122, 183] on span "Agregar Comprobante" at bounding box center [115, 183] width 55 height 5
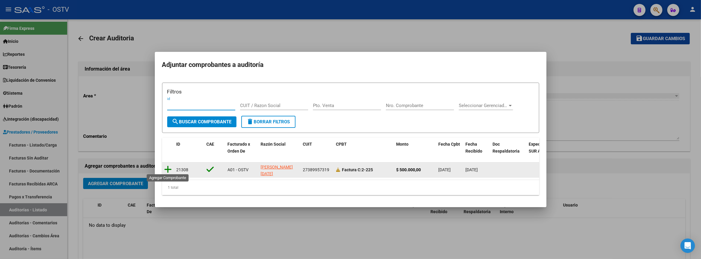
click at [170, 167] on icon at bounding box center [169, 169] width 8 height 8
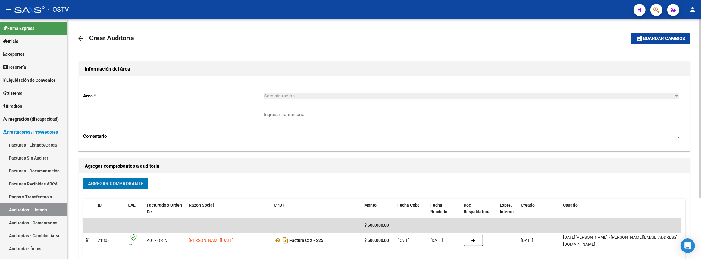
drag, startPoint x: 661, startPoint y: 34, endPoint x: 656, endPoint y: 34, distance: 4.5
click at [661, 34] on button "save Guardar cambios" at bounding box center [660, 38] width 59 height 11
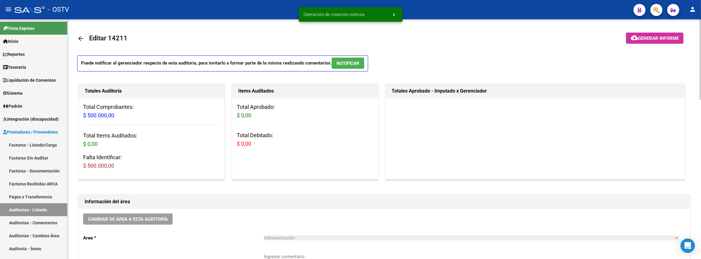
scroll to position [192, 0]
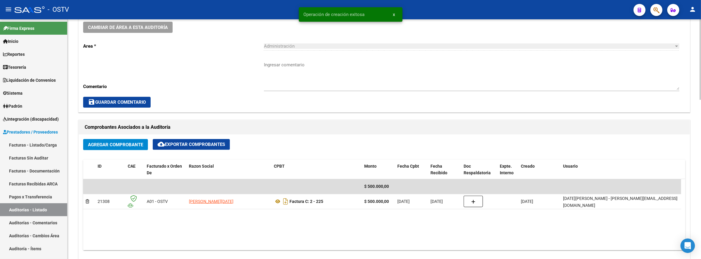
click at [315, 75] on textarea "Ingresar comentario" at bounding box center [472, 75] width 416 height 28
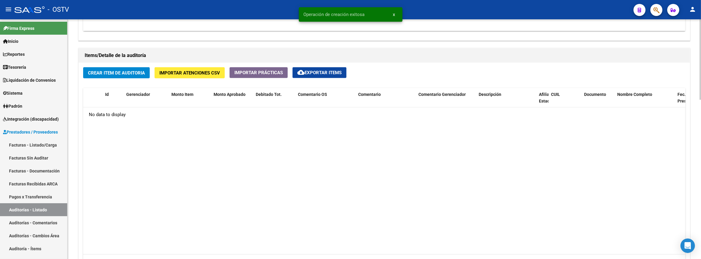
scroll to position [438, 0]
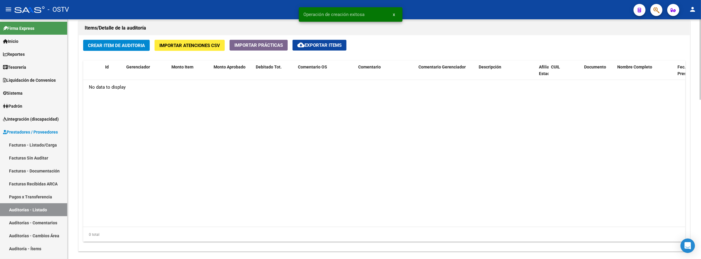
type textarea "Cerrada"
click at [116, 45] on span "Crear Item de Auditoria" at bounding box center [116, 45] width 57 height 5
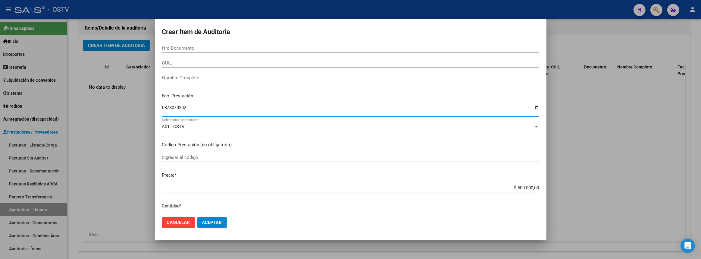
type input "[DATE]"
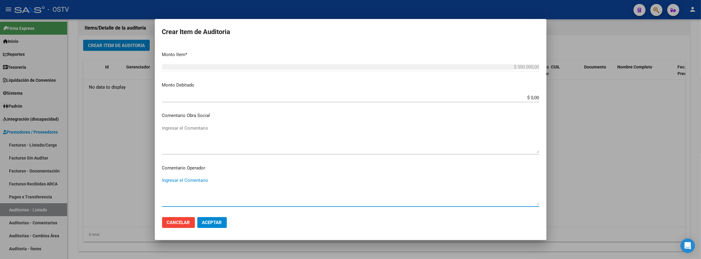
scroll to position [338, 0]
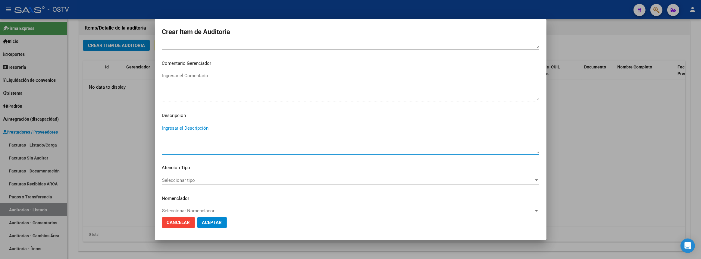
paste textarea "gestion de SUR e Integracion OSTV y prestadores (1/2)"
click at [165, 127] on textarea "gestion de SUR e Integracion OSTV y prestadores (1/2)" at bounding box center [350, 139] width 377 height 28
click at [268, 127] on textarea "Gestion de SUR e Integracion OSTV y prestadores (1/2)" at bounding box center [350, 139] width 377 height 28
type textarea "Gestion de SUR e Integracion OSTV y prestadores (2/2)"
click at [220, 222] on span "Aceptar" at bounding box center [212, 222] width 20 height 5
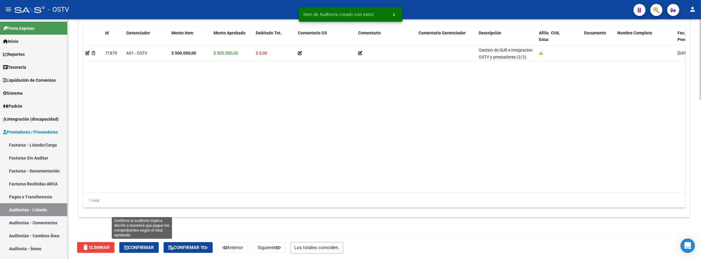
click at [149, 243] on button "Confirmar" at bounding box center [138, 247] width 39 height 11
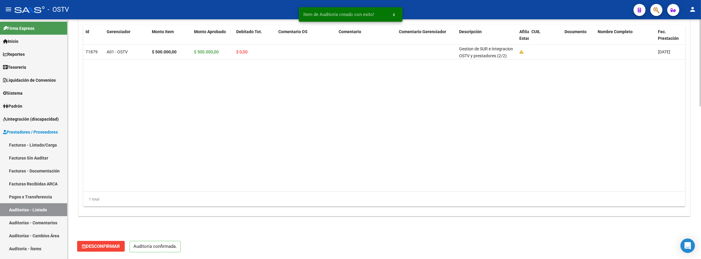
scroll to position [419, 0]
type input "202509"
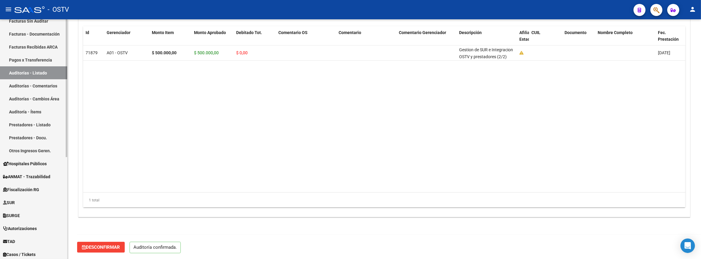
scroll to position [177, 0]
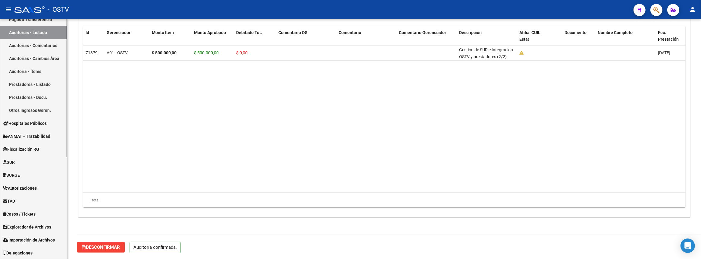
click at [16, 119] on link "Hospitales Públicos" at bounding box center [33, 123] width 67 height 13
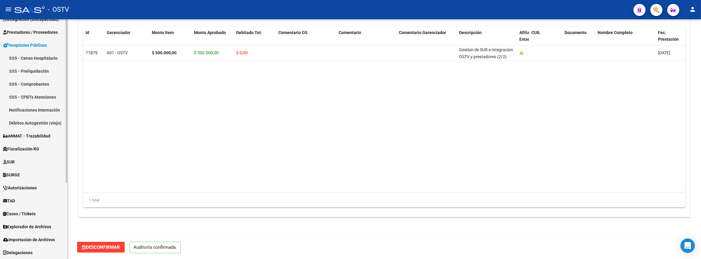
scroll to position [99, 0]
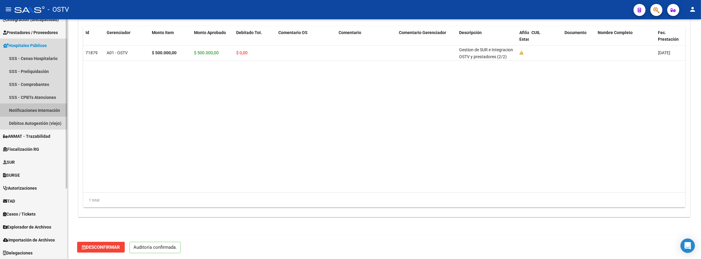
click at [49, 107] on link "Notificaciones Internación" at bounding box center [33, 110] width 67 height 13
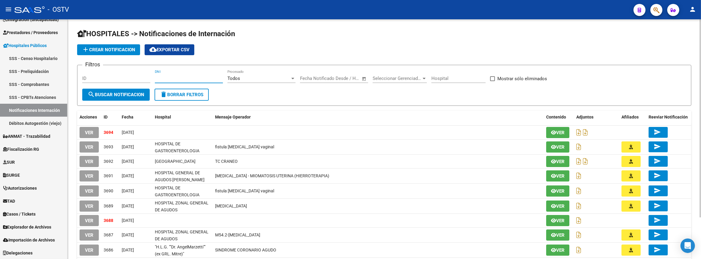
click at [175, 80] on input "DNI" at bounding box center [189, 78] width 68 height 5
click at [193, 73] on div "29622 DNI" at bounding box center [189, 76] width 68 height 13
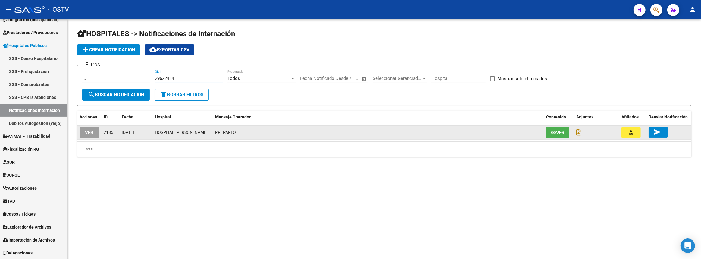
type input "29622414"
click at [96, 133] on button "VER" at bounding box center [89, 132] width 19 height 11
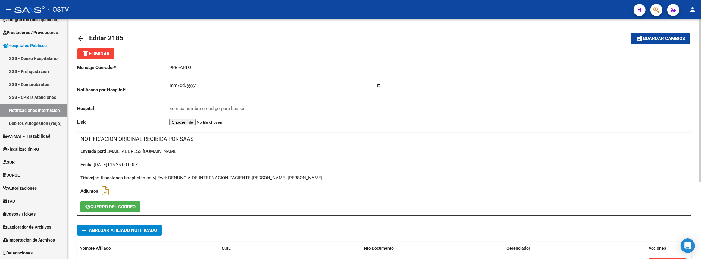
type input "HOSPITAL [PERSON_NAME]"
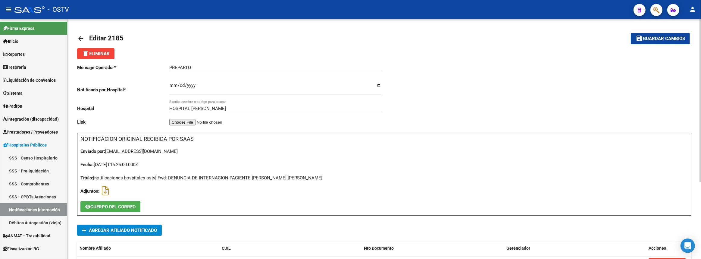
scroll to position [109, 0]
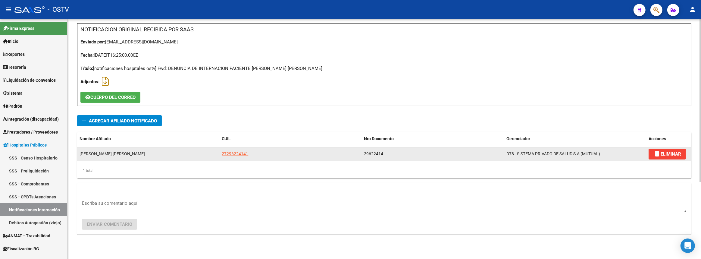
drag, startPoint x: 215, startPoint y: 151, endPoint x: 268, endPoint y: 153, distance: 52.5
click at [268, 153] on div "[PERSON_NAME] [PERSON_NAME] 27296224141 29622414 D78 - SISTEMA PRIVADO DE SALUD…" at bounding box center [384, 154] width 615 height 14
copy div "27296224141"
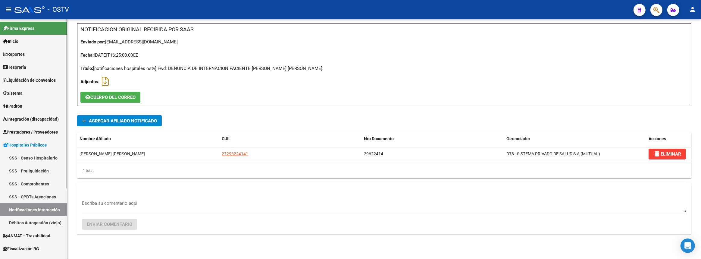
click at [49, 206] on link "Notificaciones Internación" at bounding box center [33, 209] width 67 height 13
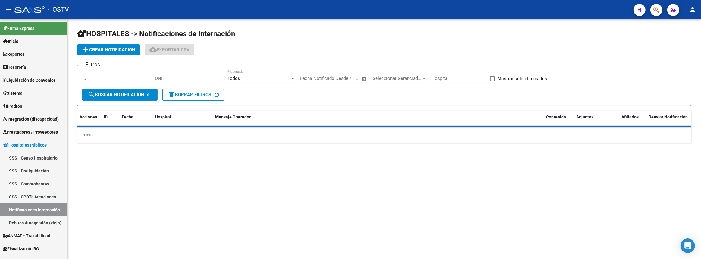
click at [174, 78] on input "DNI" at bounding box center [189, 78] width 68 height 5
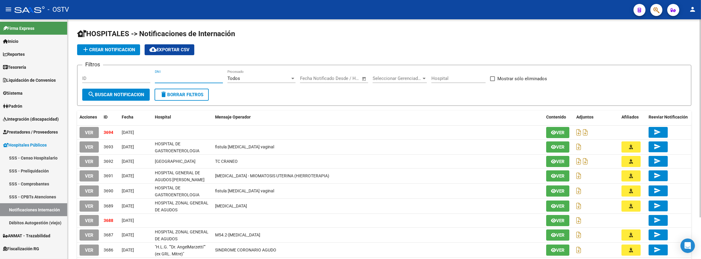
paste input "27296224141"
click at [130, 93] on span "search Buscar Notificacion" at bounding box center [116, 94] width 57 height 5
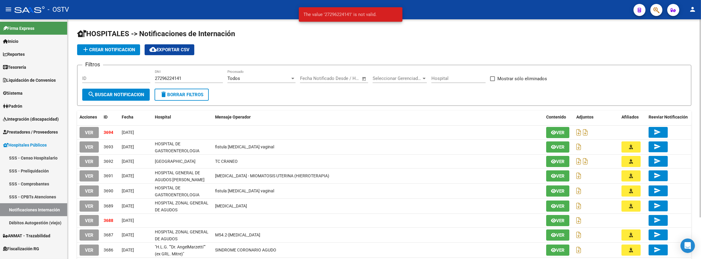
click at [209, 74] on div "27296224141 DNI" at bounding box center [189, 76] width 68 height 13
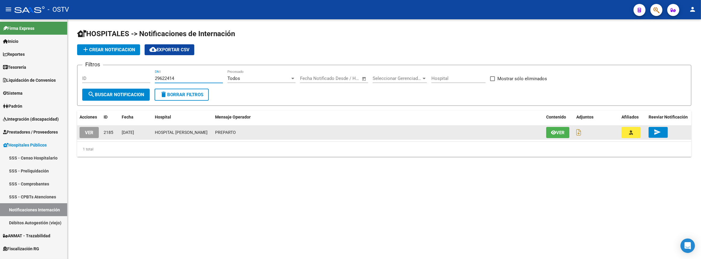
type input "29622414"
click at [631, 134] on icon "button" at bounding box center [632, 132] width 4 height 5
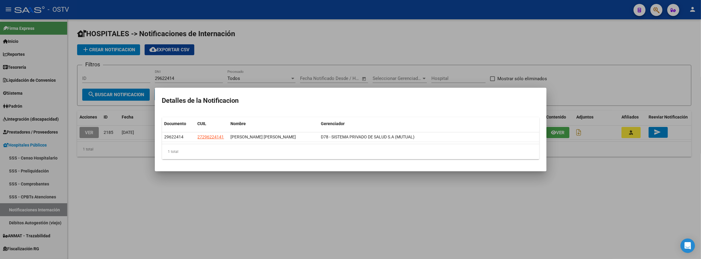
click at [344, 174] on div at bounding box center [350, 129] width 701 height 259
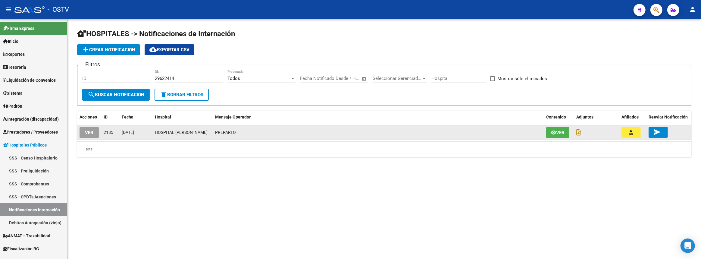
click at [552, 134] on icon "button" at bounding box center [553, 132] width 5 height 5
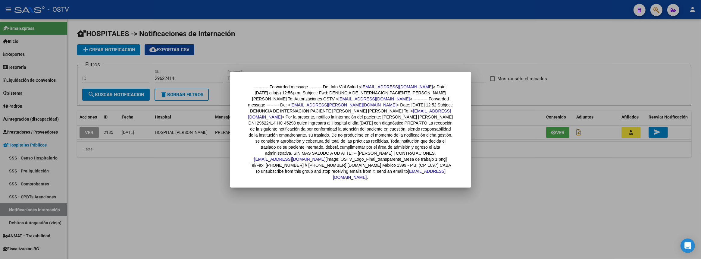
click at [512, 182] on div at bounding box center [350, 129] width 701 height 259
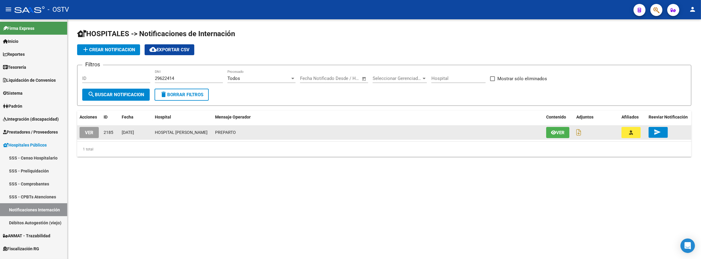
click at [95, 132] on button "VER" at bounding box center [89, 132] width 19 height 11
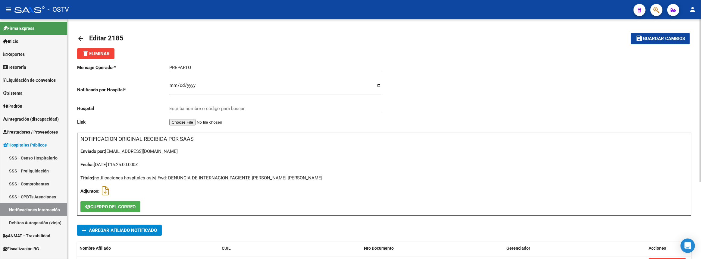
type input "HOSPITAL [PERSON_NAME]"
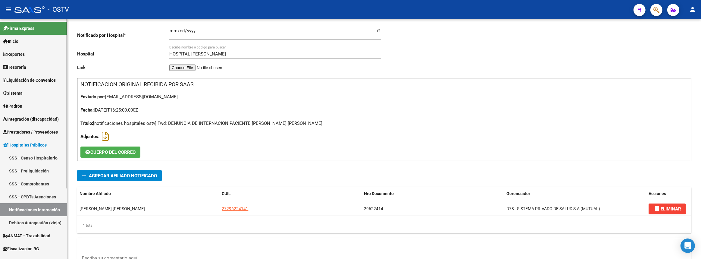
click at [44, 208] on link "Notificaciones Internación" at bounding box center [33, 209] width 67 height 13
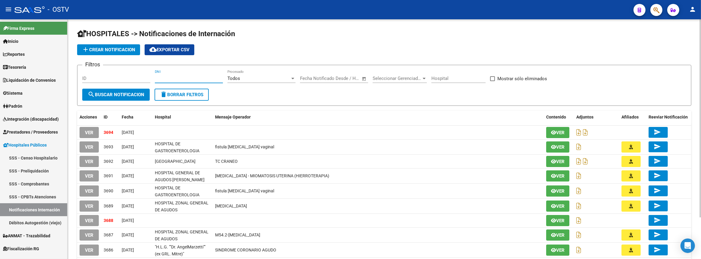
click at [175, 76] on input "DNI" at bounding box center [189, 78] width 68 height 5
paste input "27286888246"
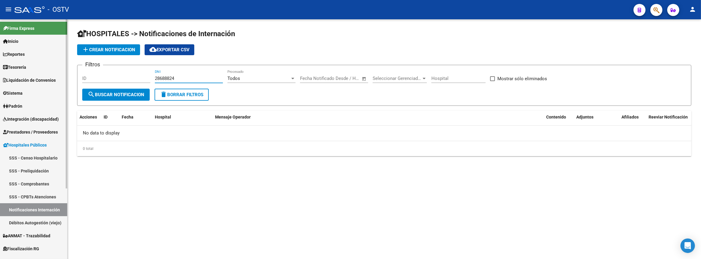
drag, startPoint x: 185, startPoint y: 78, endPoint x: 0, endPoint y: 76, distance: 184.8
click at [0, 76] on mat-sidenav-container "Firma Express Inicio Calendario SSS Instructivos Contacto OS Reportes Tablero d…" at bounding box center [350, 139] width 701 height 240
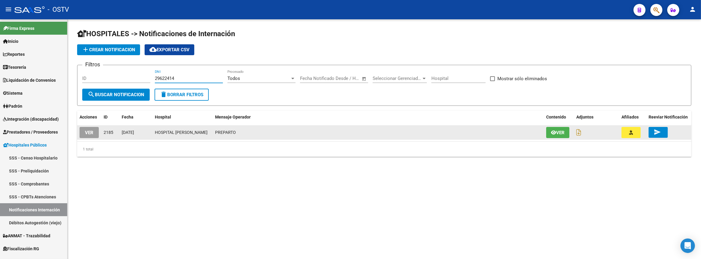
type input "29622414"
click at [559, 133] on span "Ver" at bounding box center [560, 132] width 8 height 5
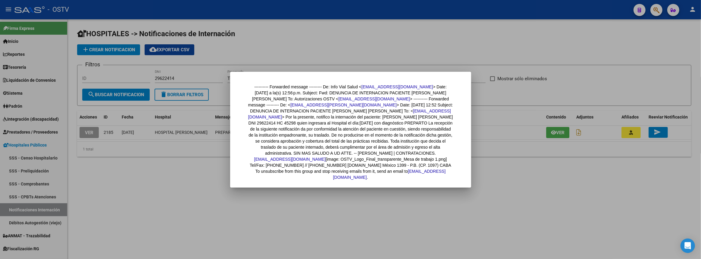
click at [568, 186] on div at bounding box center [350, 129] width 701 height 259
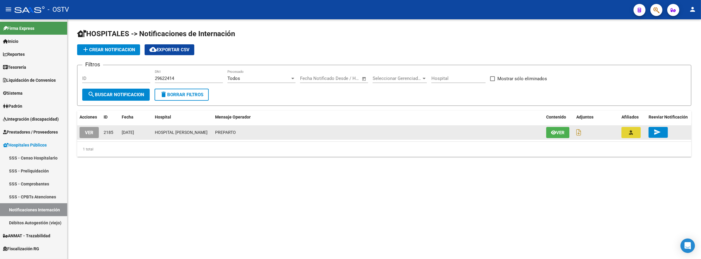
click at [628, 131] on button "button" at bounding box center [631, 132] width 19 height 11
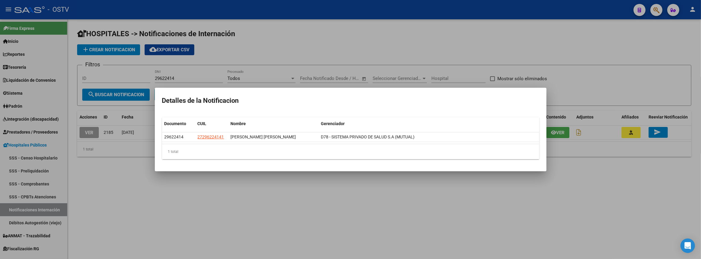
click at [334, 193] on div at bounding box center [350, 129] width 701 height 259
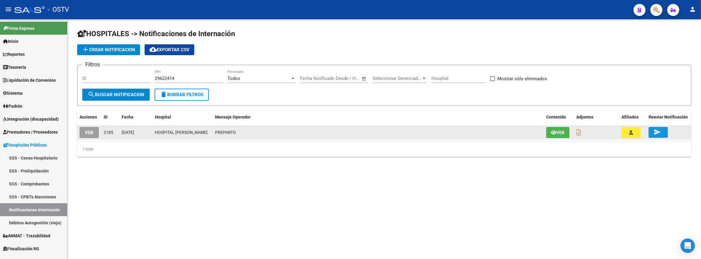
click at [657, 134] on mat-icon "send" at bounding box center [657, 131] width 7 height 7
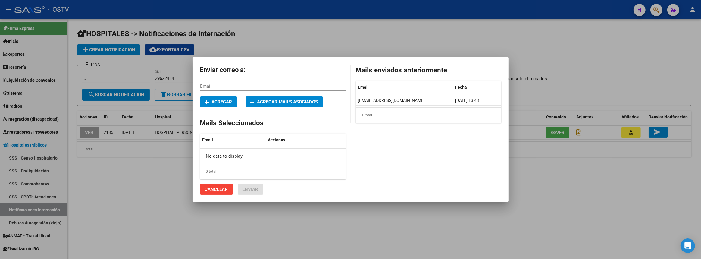
click at [606, 220] on div at bounding box center [350, 129] width 701 height 259
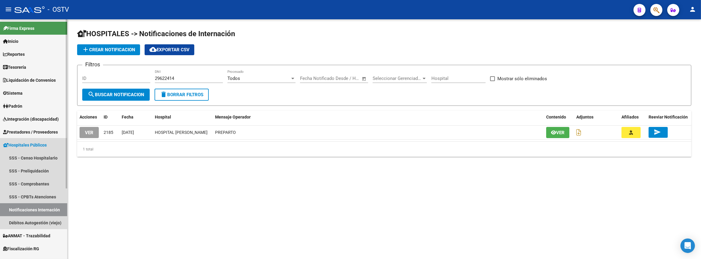
click at [20, 146] on span "Hospitales Públicos" at bounding box center [25, 145] width 44 height 7
